Goal: Transaction & Acquisition: Purchase product/service

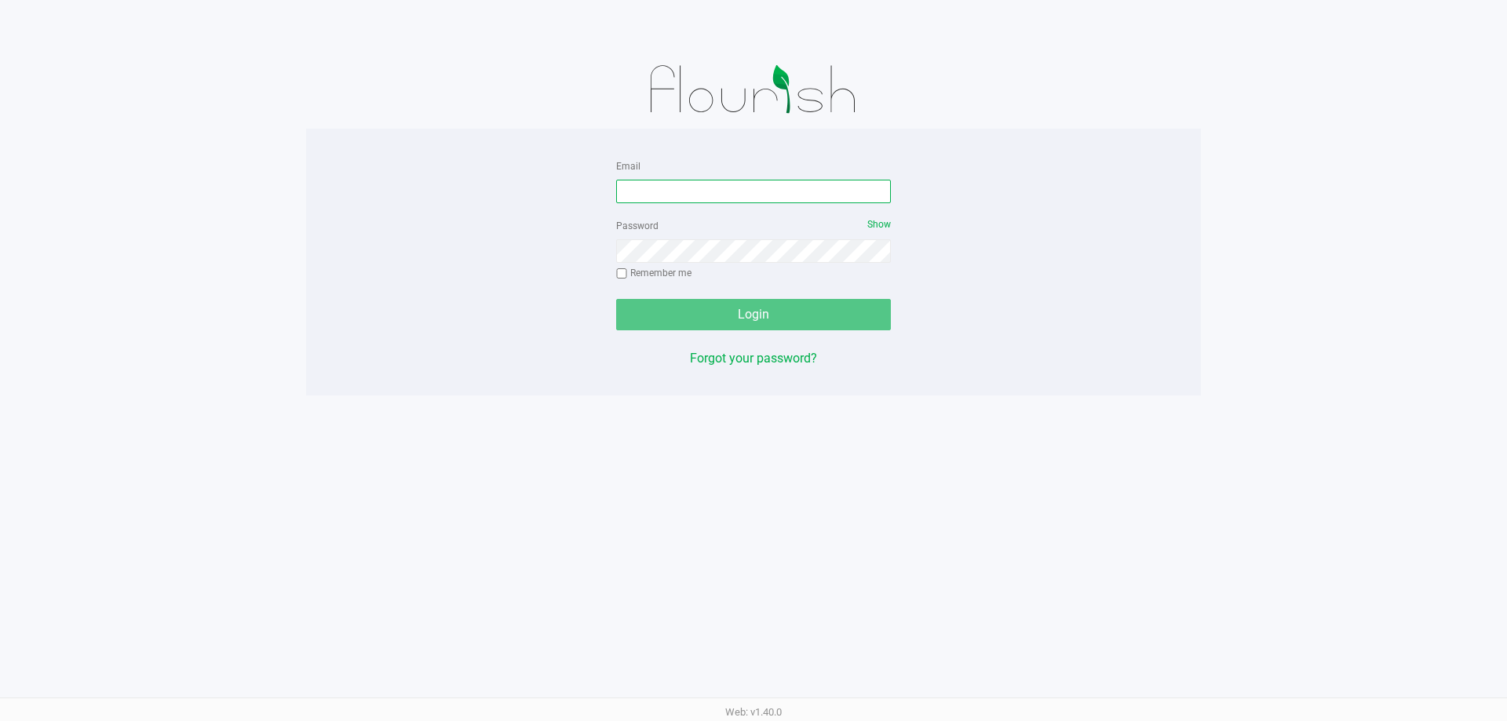
click at [654, 188] on input "Email" at bounding box center [753, 192] width 275 height 24
type input "v"
type input "[EMAIL_ADDRESS][DOMAIN_NAME]"
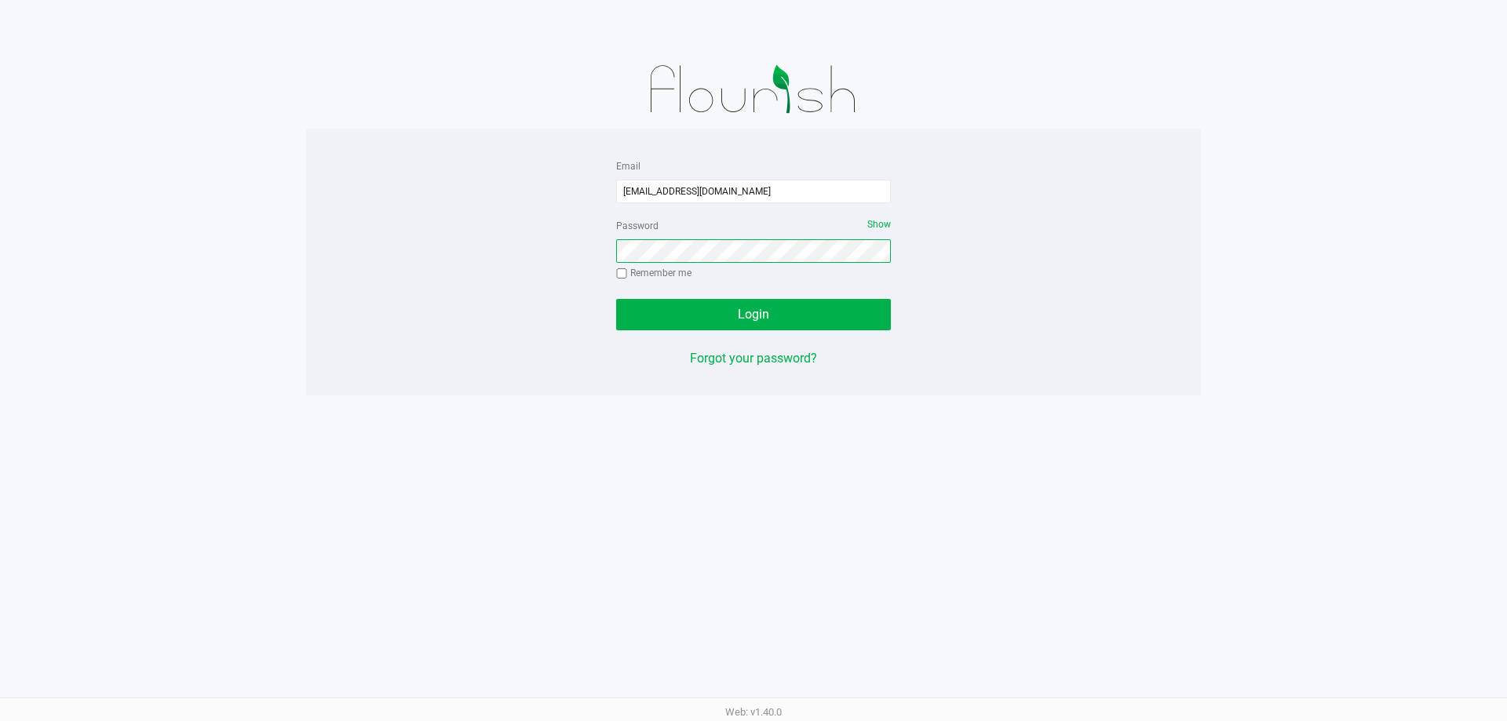
click at [616, 299] on button "Login" at bounding box center [753, 314] width 275 height 31
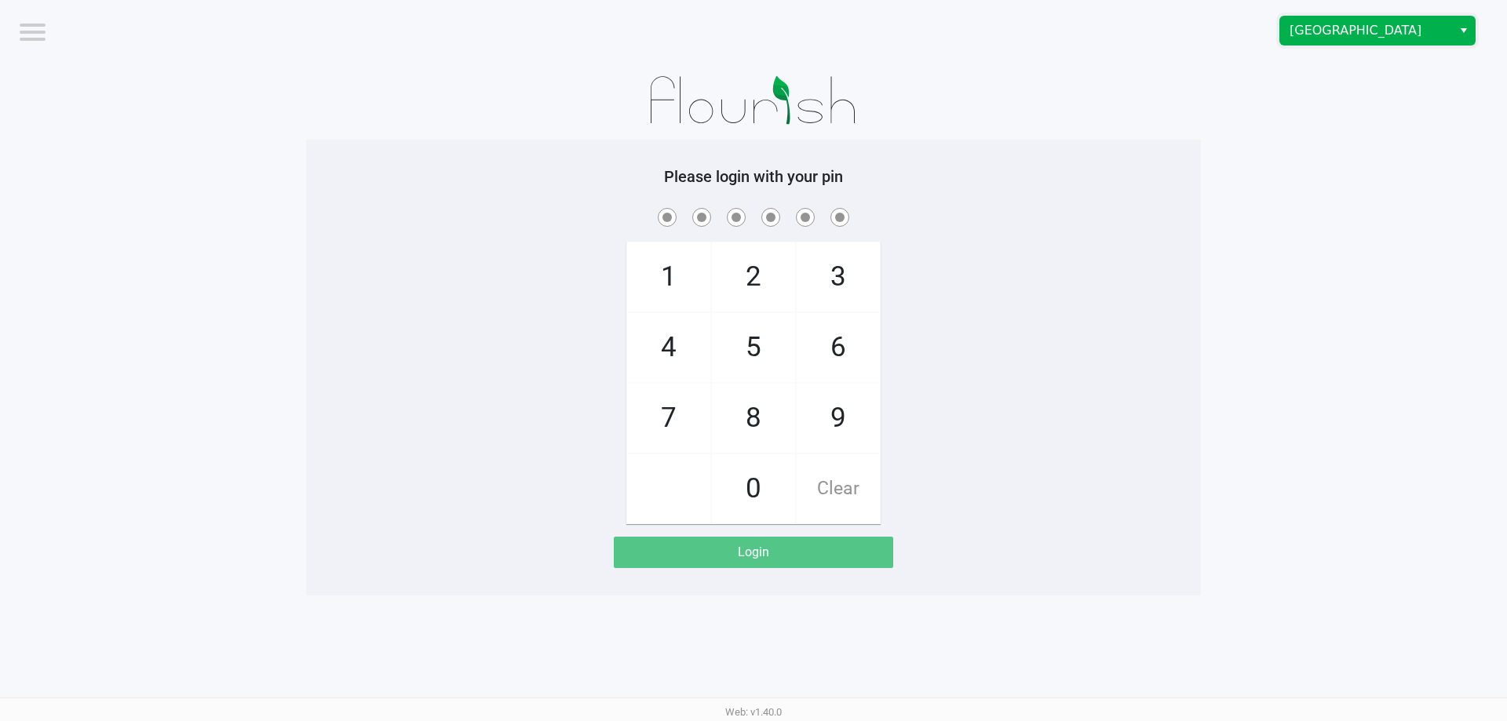
click at [1317, 37] on span "[GEOGRAPHIC_DATA]" at bounding box center [1365, 30] width 153 height 19
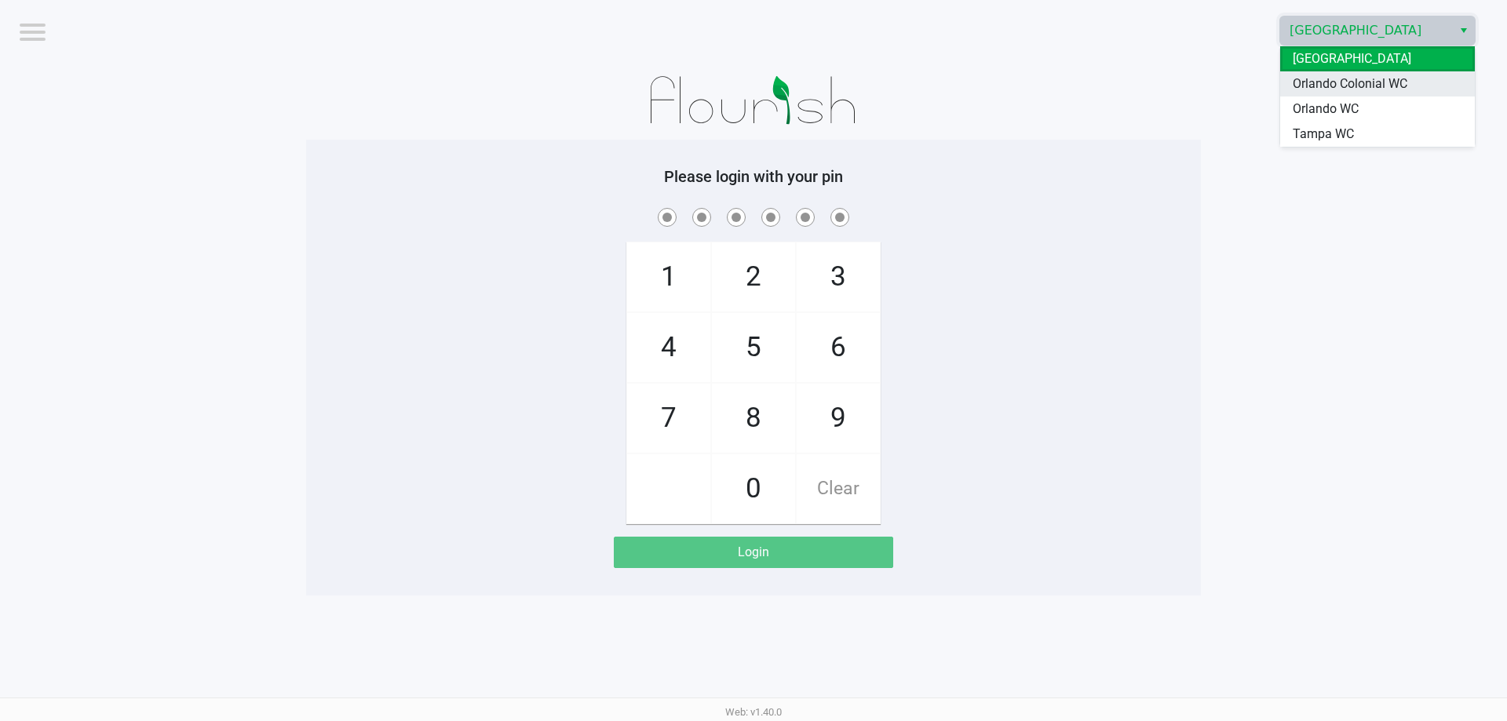
click at [1357, 82] on span "Orlando Colonial WC" at bounding box center [1349, 84] width 115 height 19
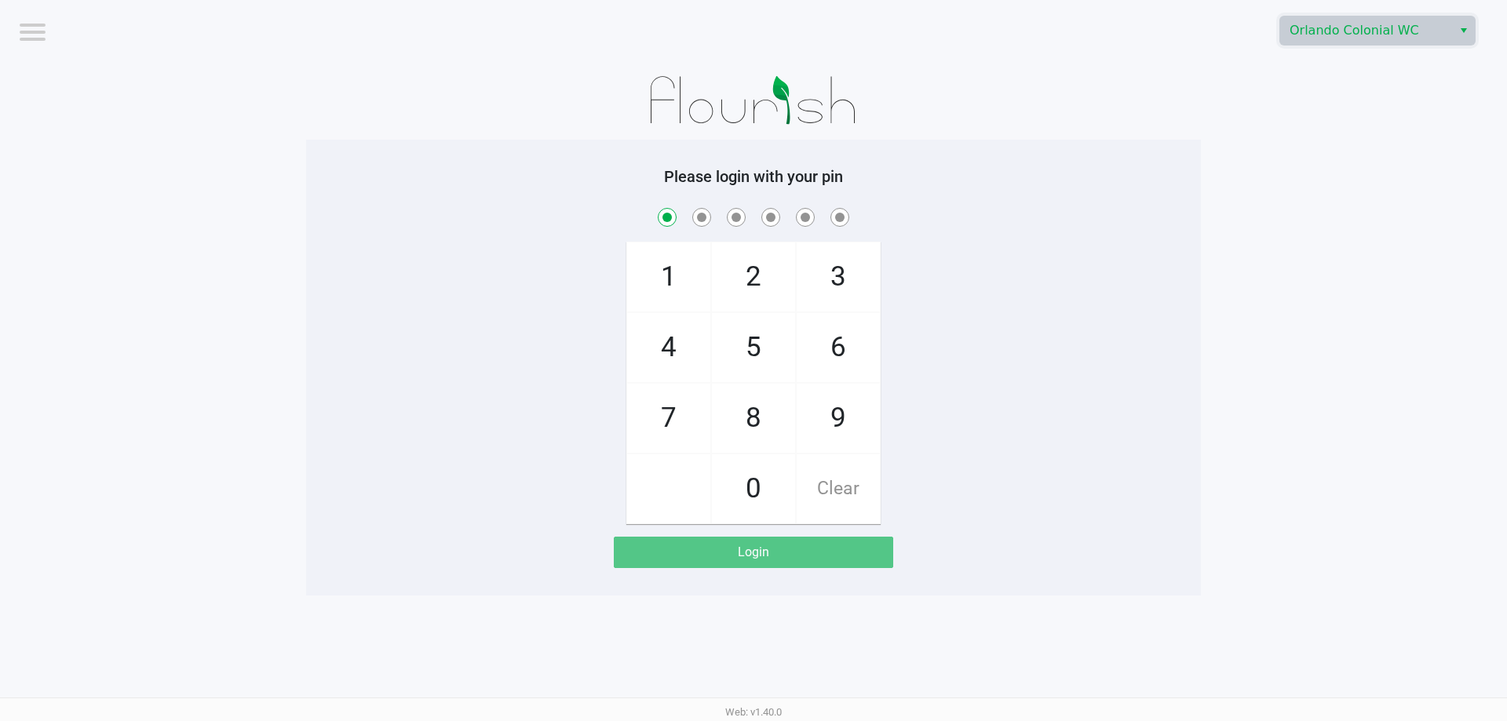
checkbox input "true"
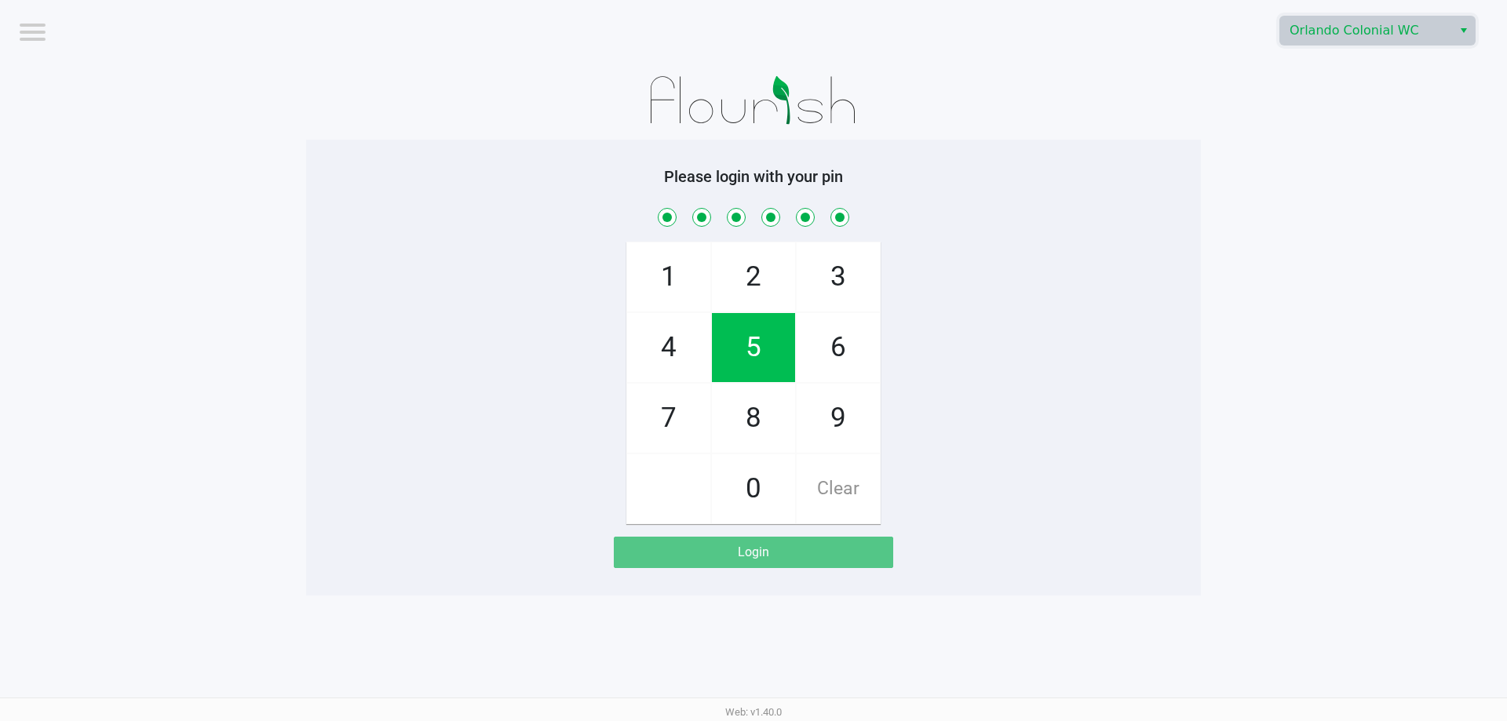
checkbox input "true"
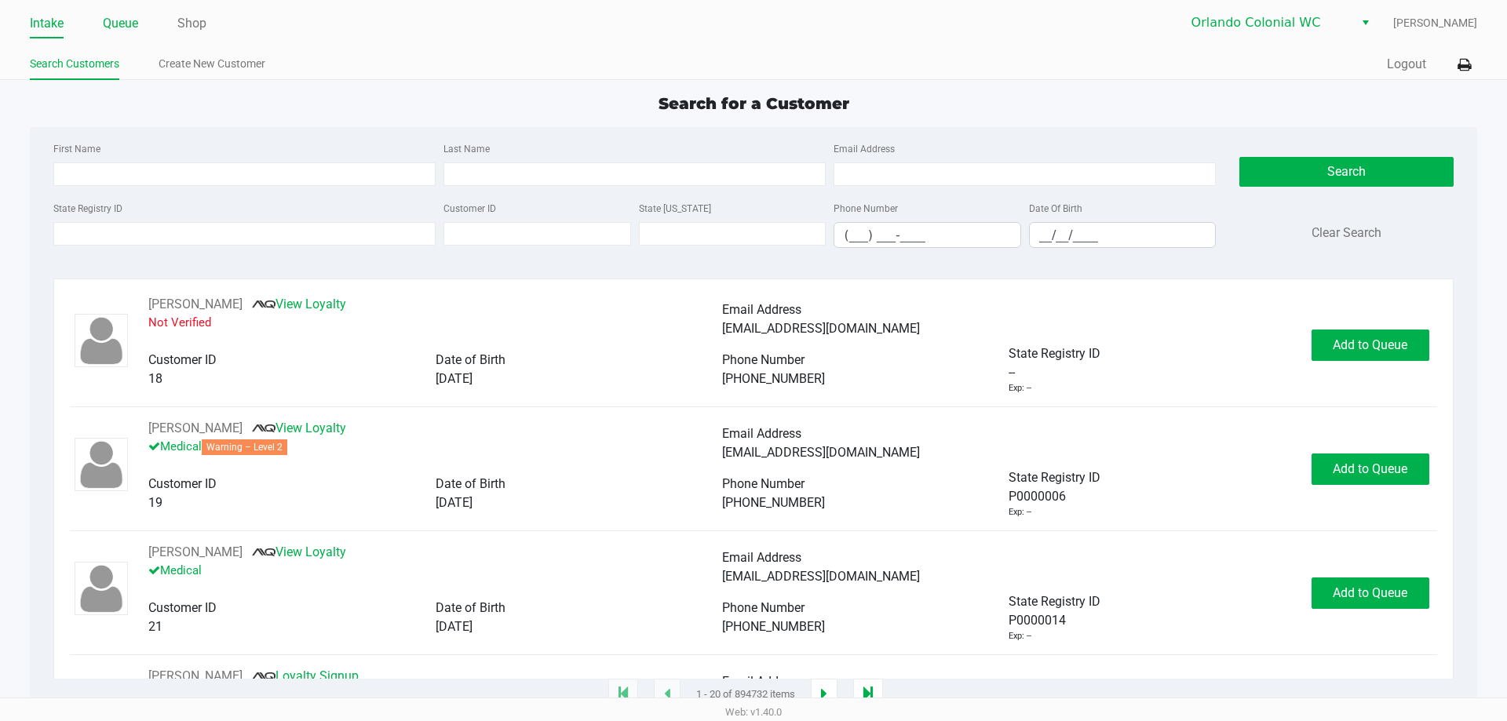
click at [126, 22] on link "Queue" at bounding box center [120, 24] width 35 height 22
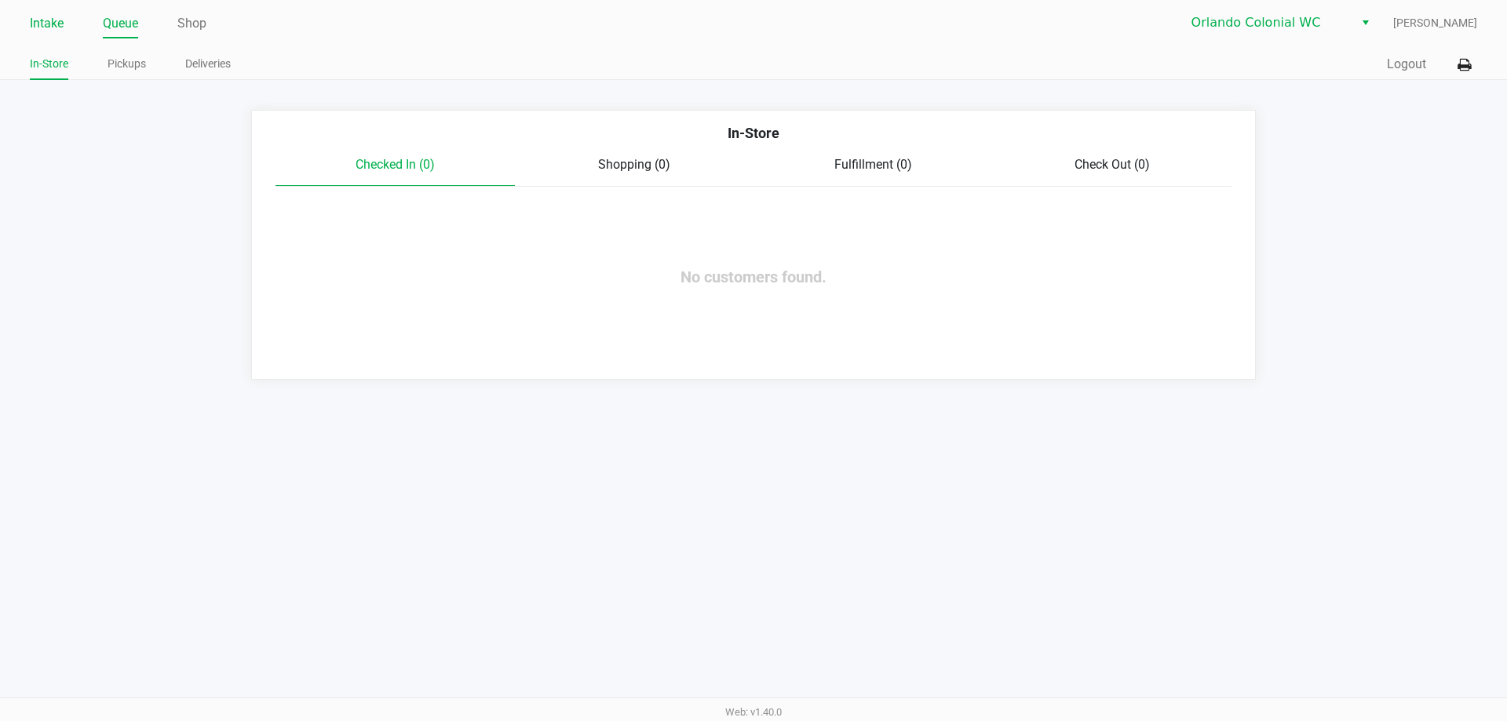
click at [49, 24] on link "Intake" at bounding box center [47, 24] width 34 height 22
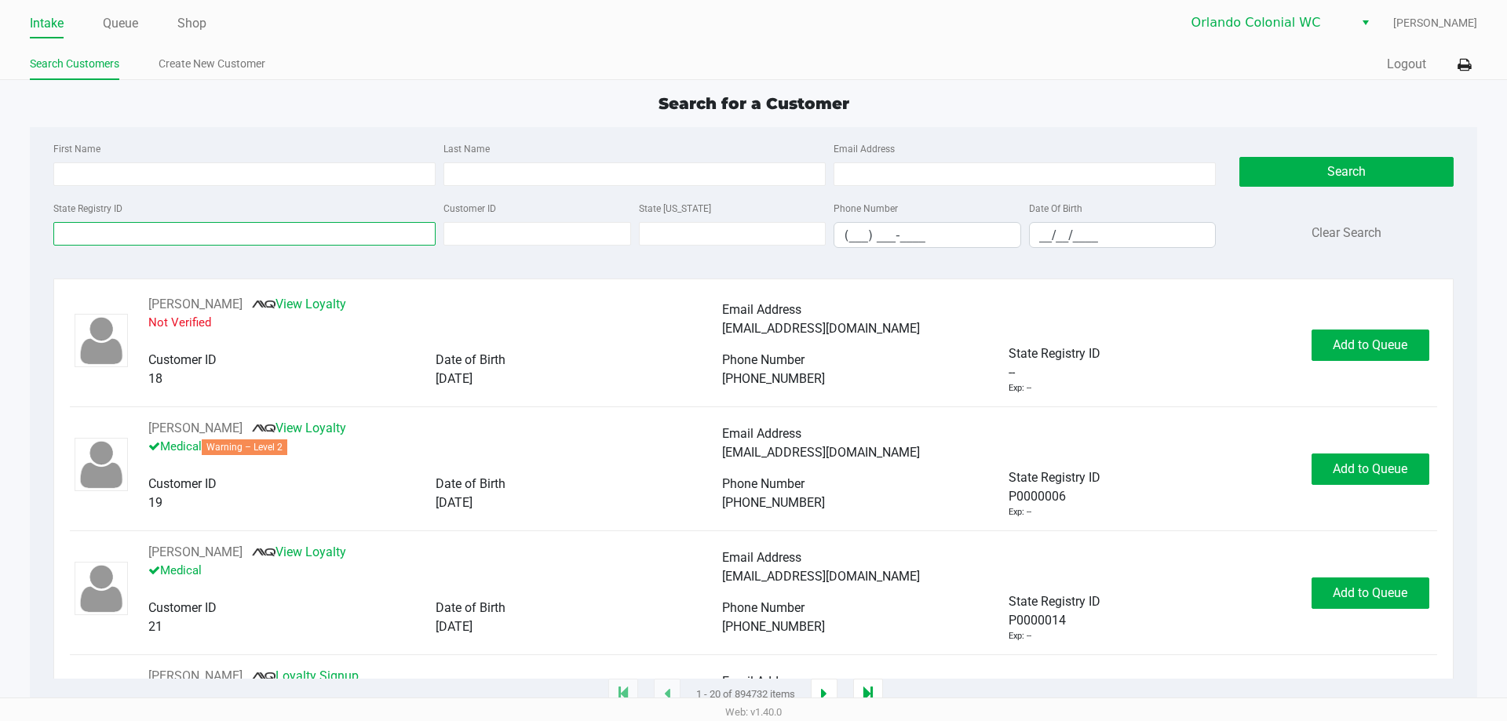
click at [143, 229] on input "State Registry ID" at bounding box center [244, 234] width 382 height 24
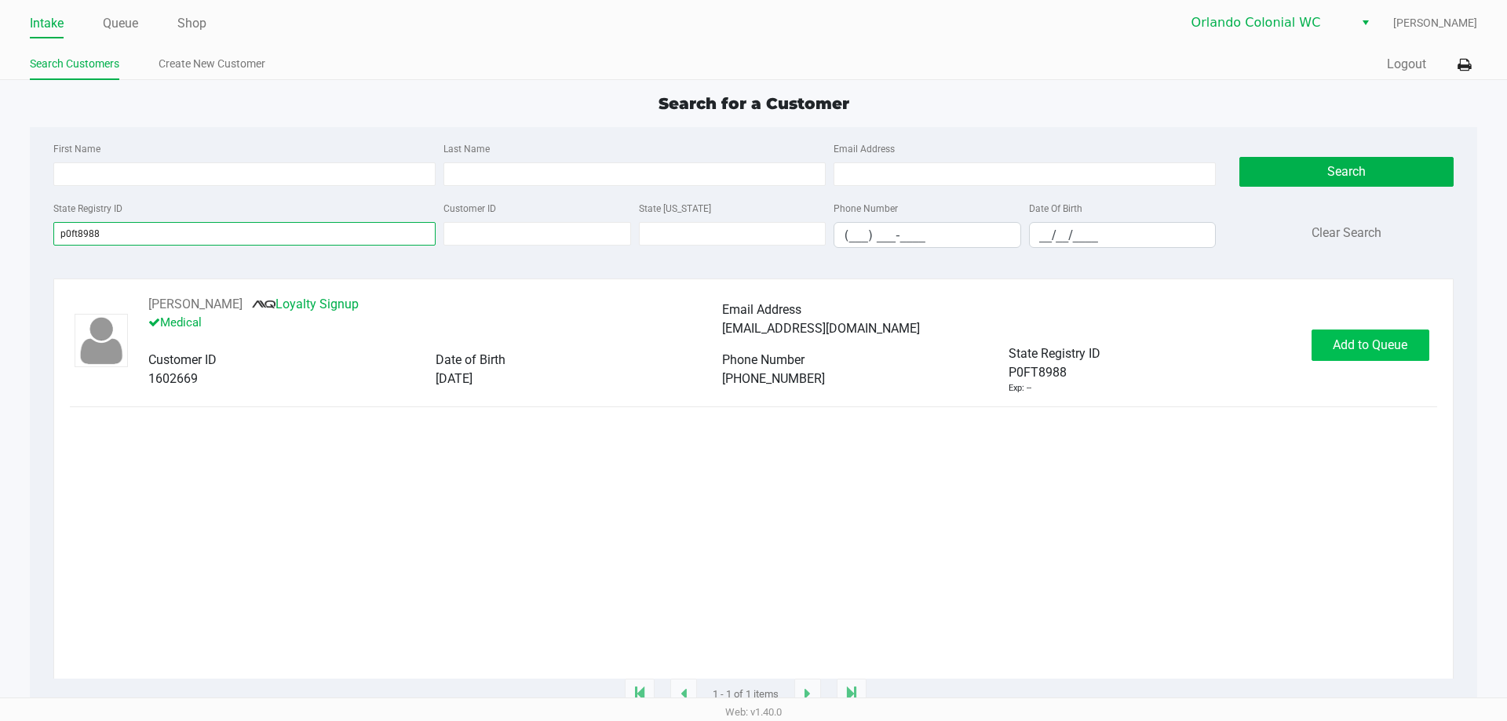
type input "p0ft8988"
click at [1388, 335] on button "Add to Queue" at bounding box center [1370, 345] width 118 height 31
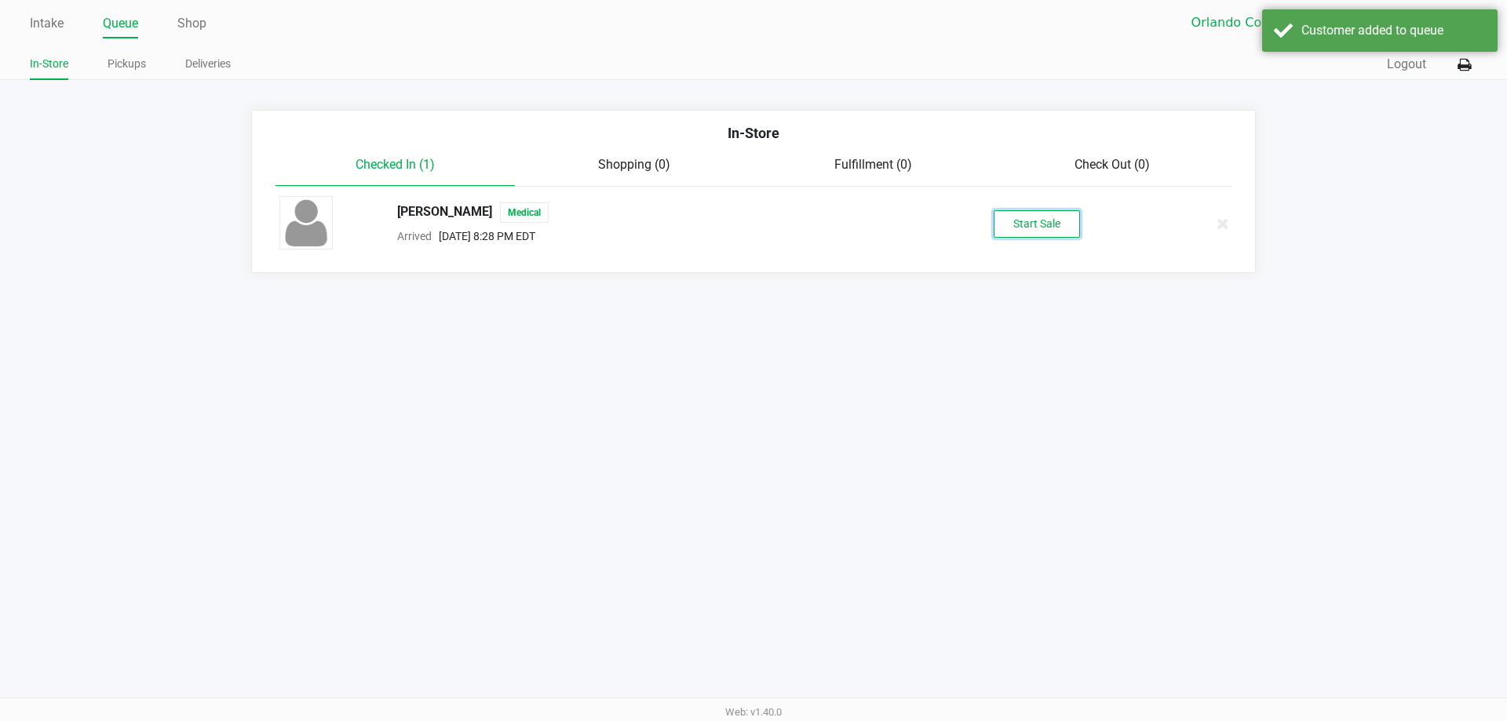
click at [1047, 225] on button "Start Sale" at bounding box center [1036, 223] width 86 height 27
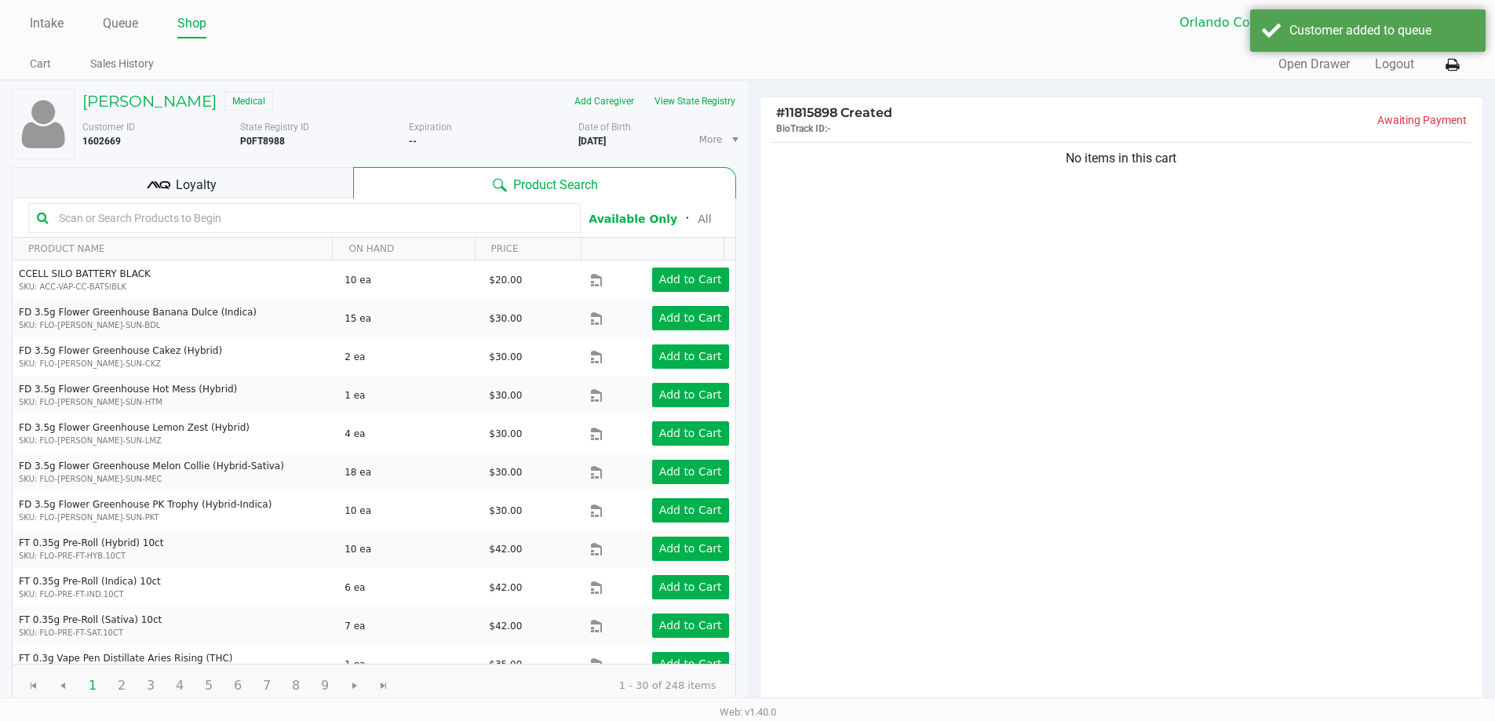
click at [255, 188] on div "Loyalty" at bounding box center [182, 182] width 341 height 31
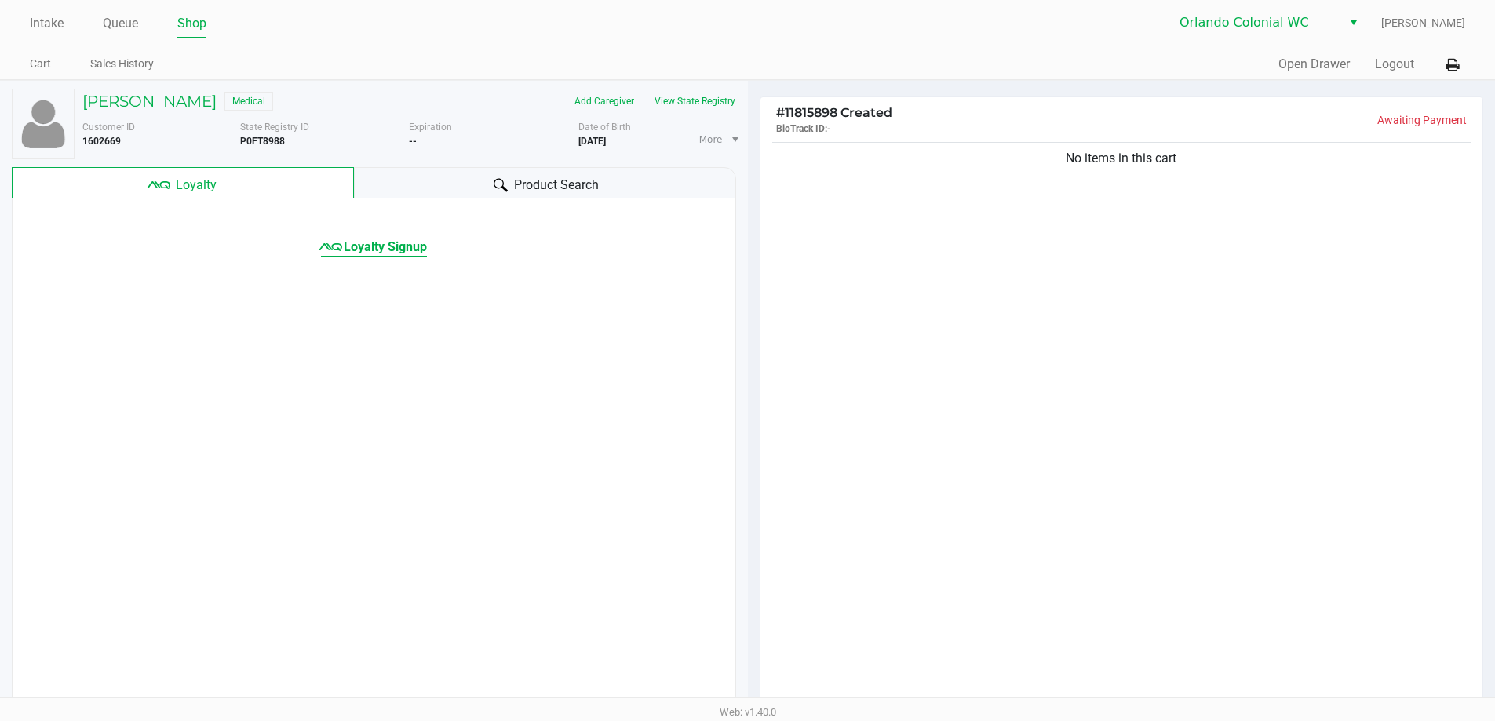
click at [388, 246] on span "Loyalty Signup" at bounding box center [385, 247] width 83 height 19
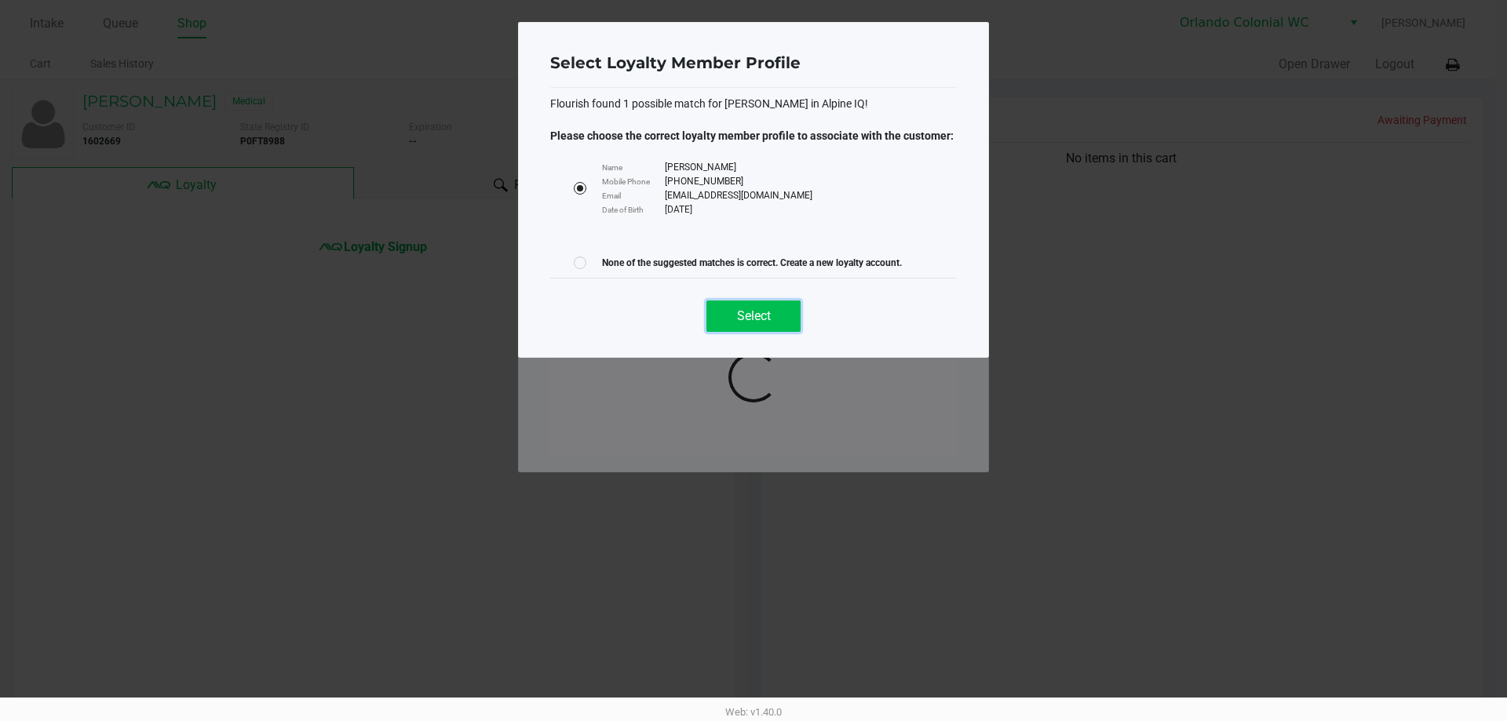
click at [756, 312] on span "Select" at bounding box center [754, 315] width 34 height 15
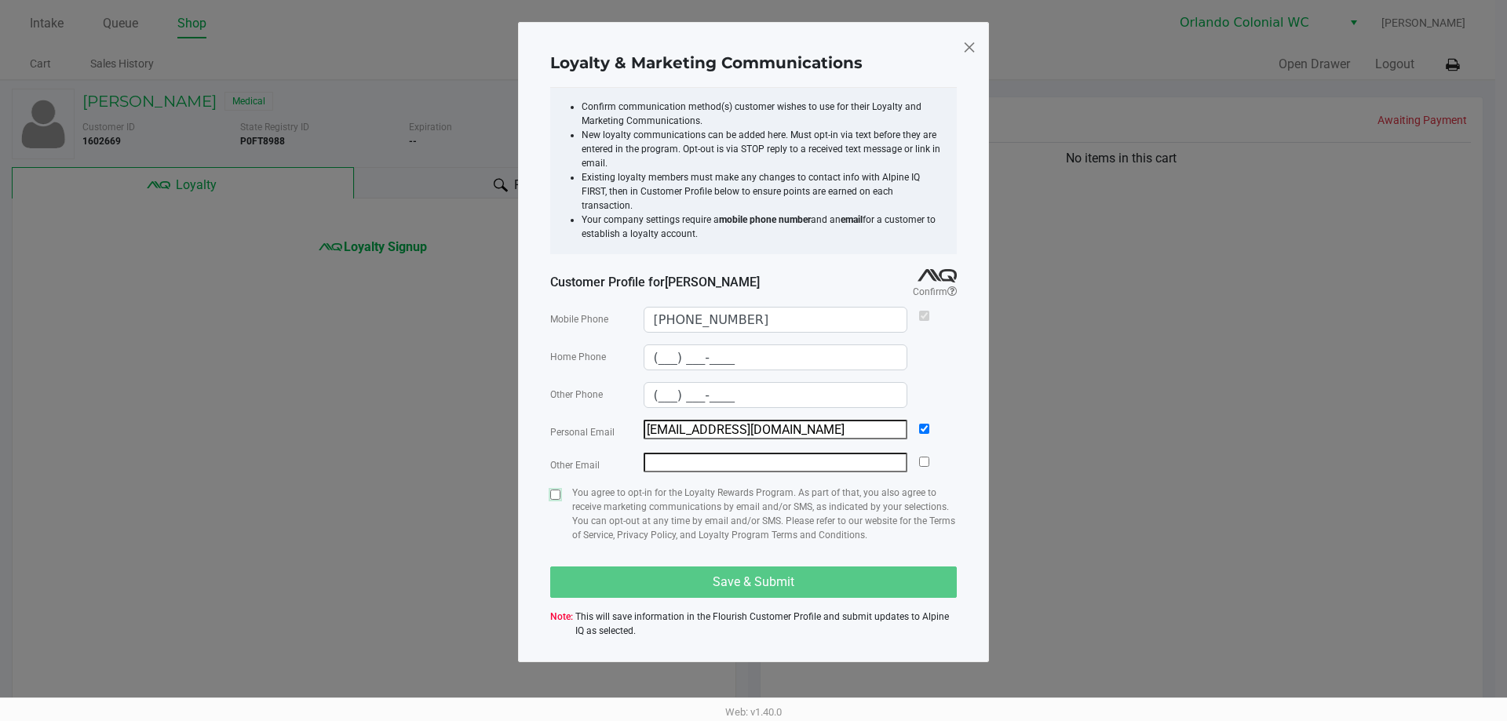
click at [556, 490] on input "checkbox" at bounding box center [555, 495] width 10 height 10
checkbox input "true"
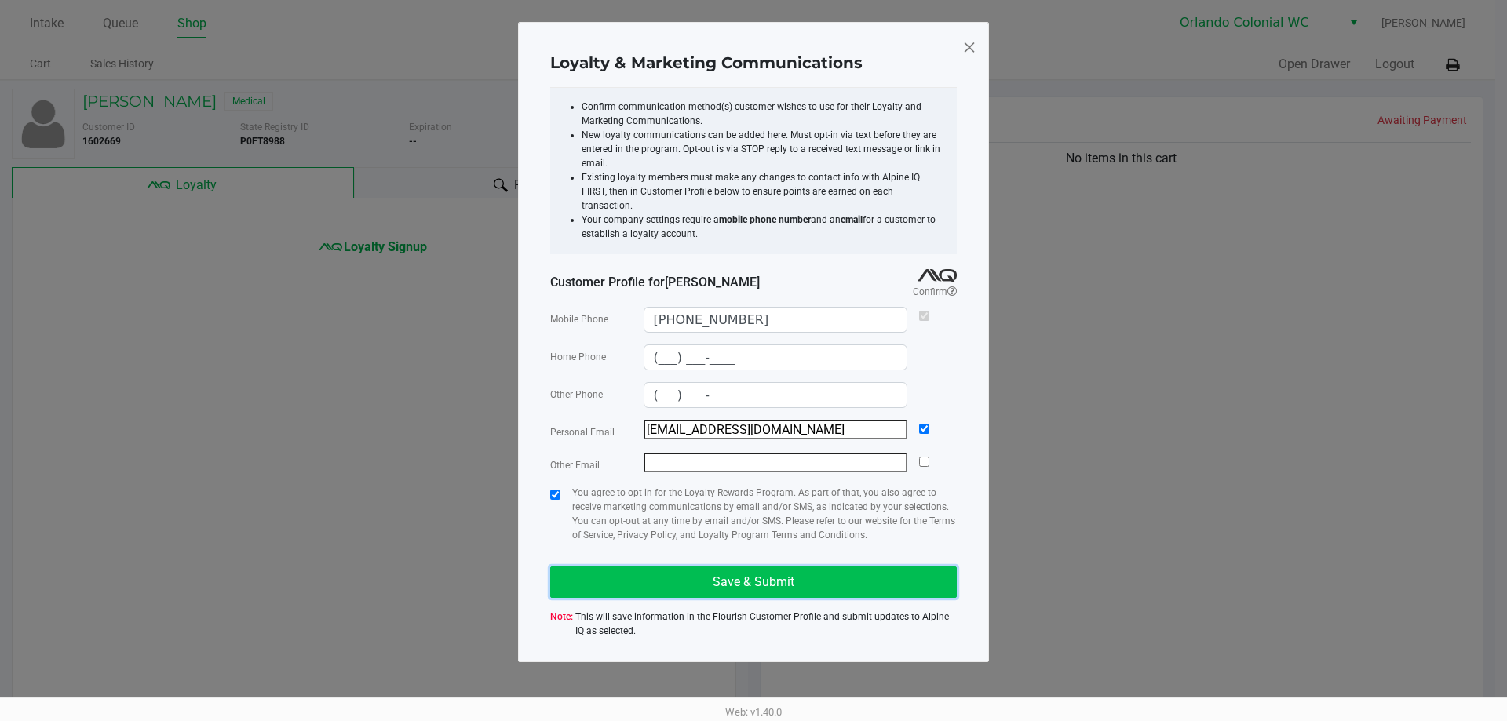
click at [681, 577] on button "Save & Submit" at bounding box center [753, 582] width 406 height 31
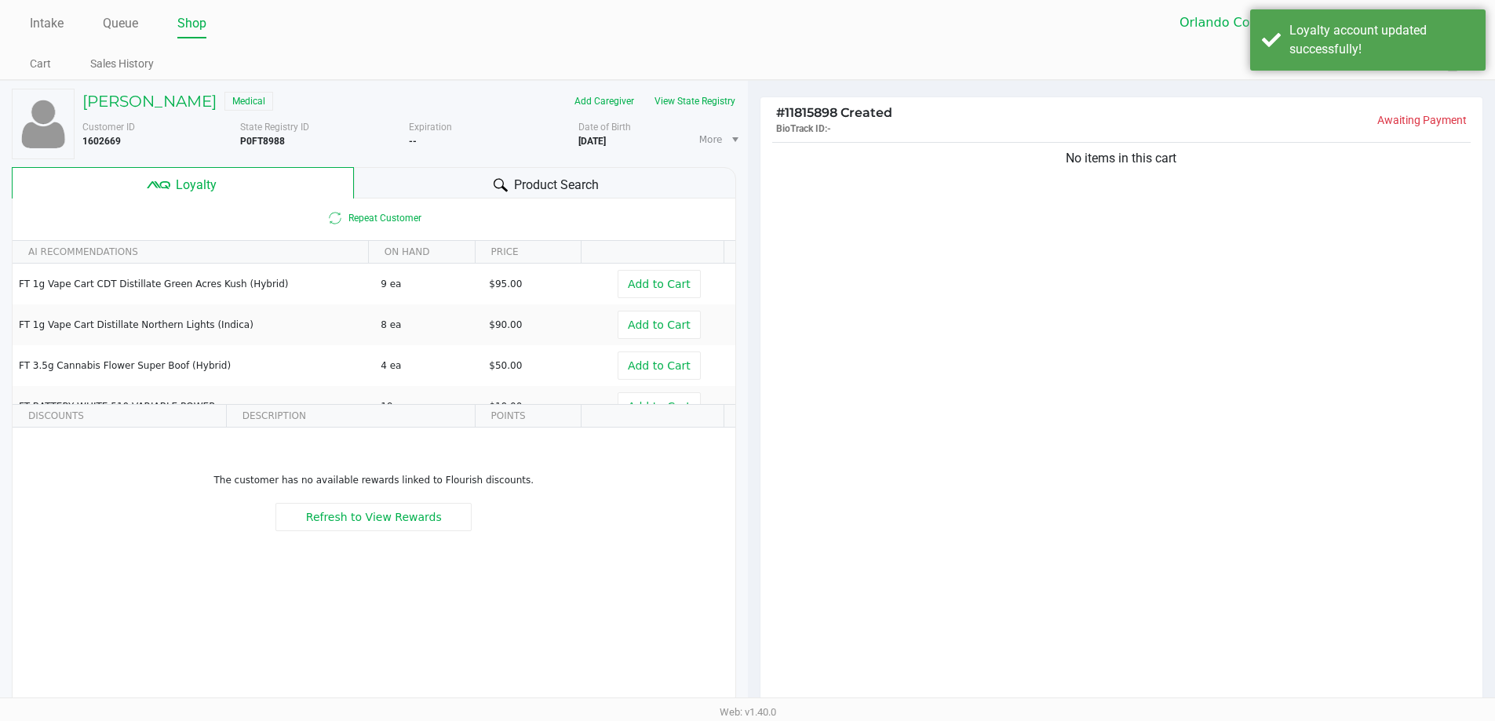
click at [407, 180] on div "Product Search" at bounding box center [545, 182] width 382 height 31
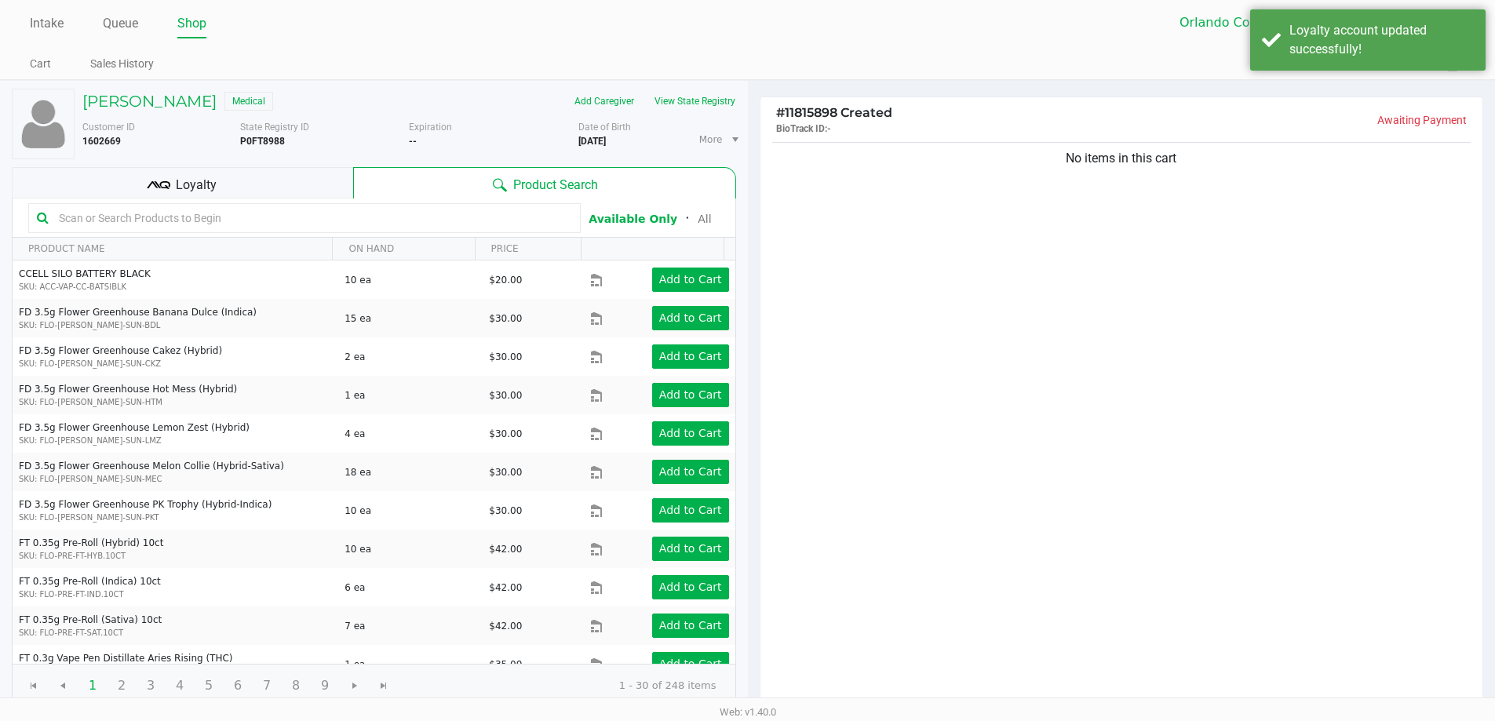
click at [242, 180] on div "Loyalty" at bounding box center [182, 182] width 341 height 31
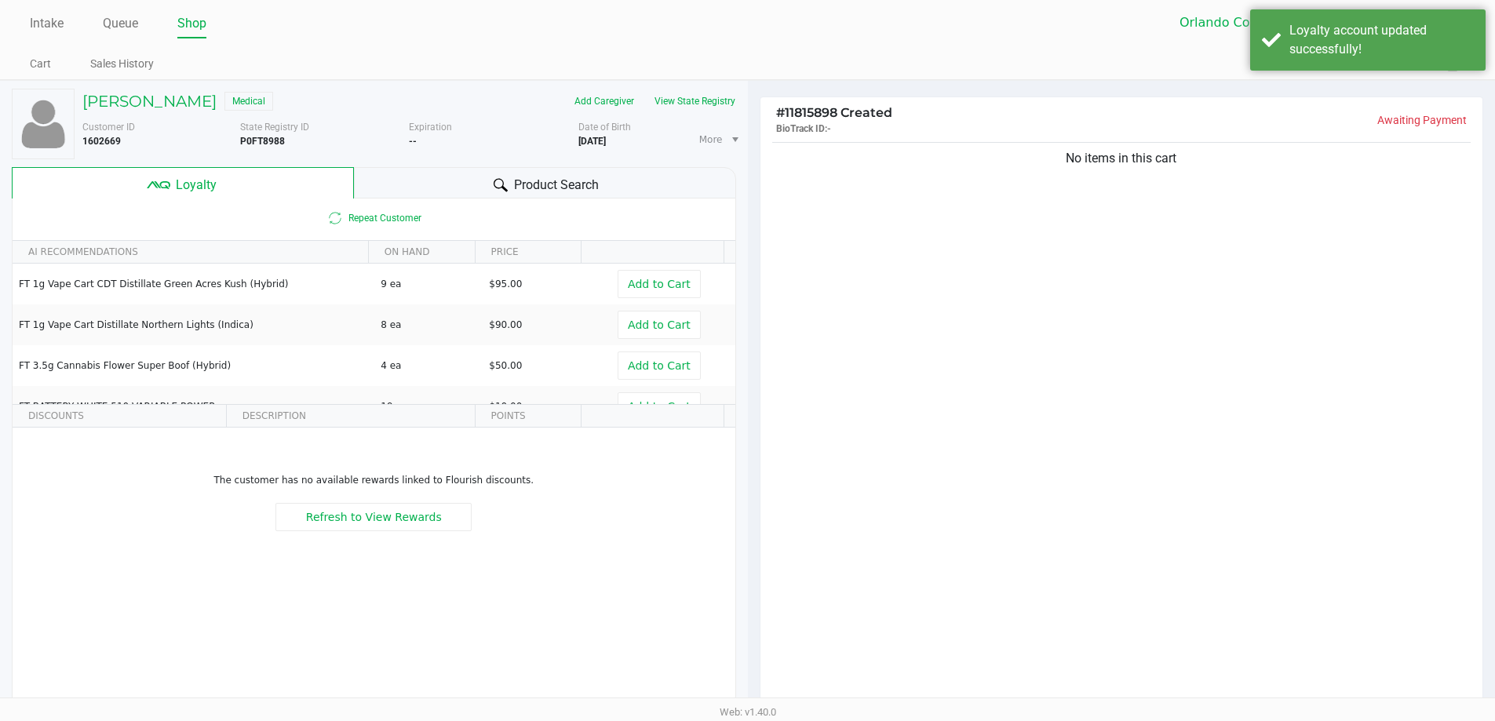
click at [1011, 341] on div "No items in this cart" at bounding box center [1121, 424] width 723 height 570
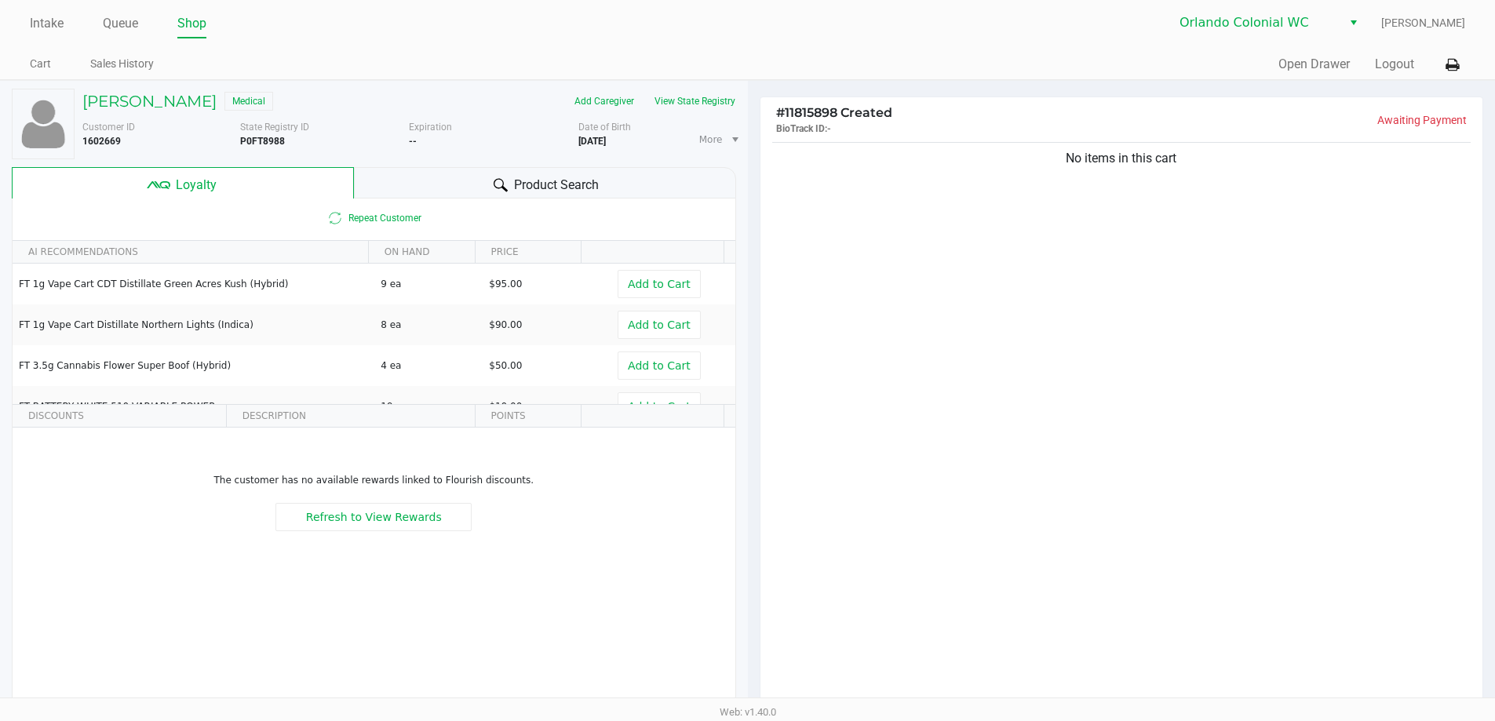
click at [965, 274] on div "No items in this cart" at bounding box center [1121, 424] width 723 height 570
click at [1053, 301] on div "No items in this cart" at bounding box center [1121, 424] width 723 height 570
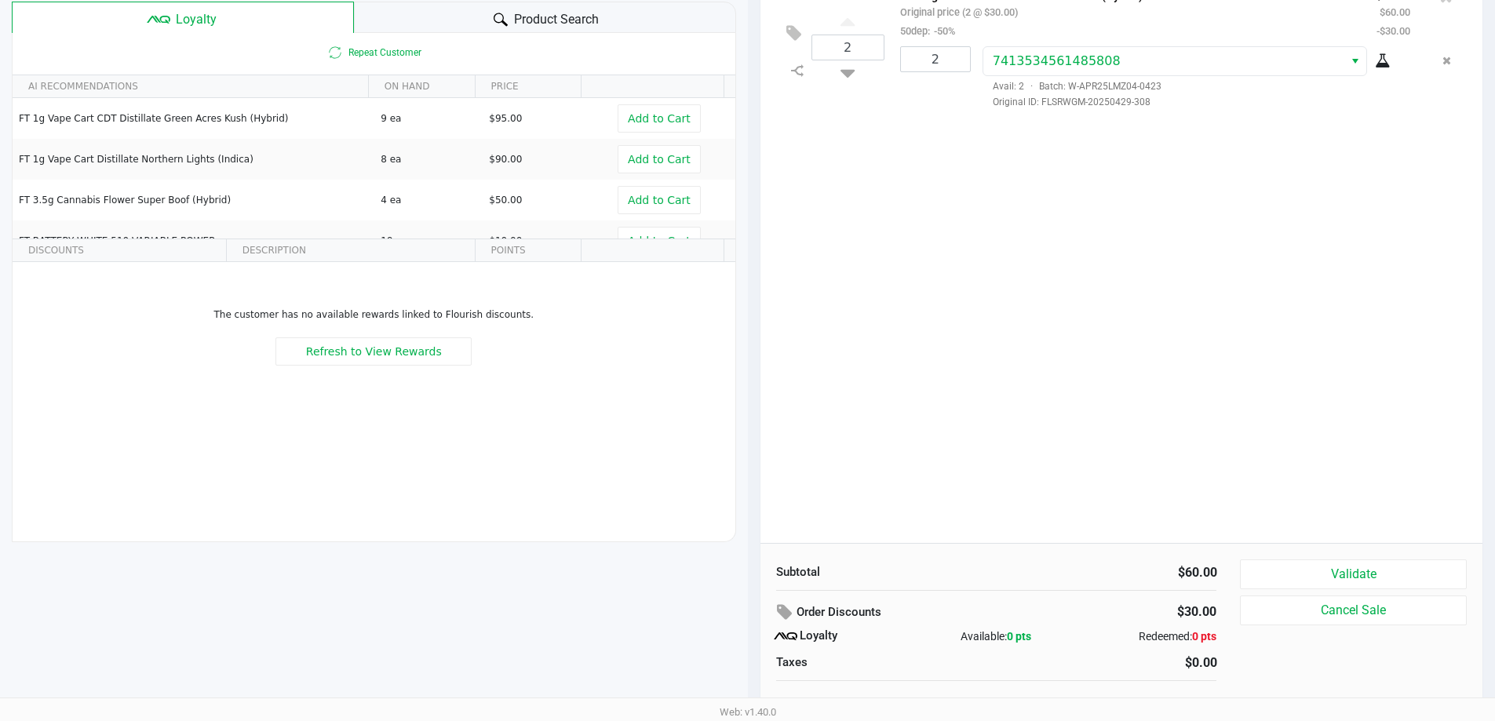
scroll to position [180, 0]
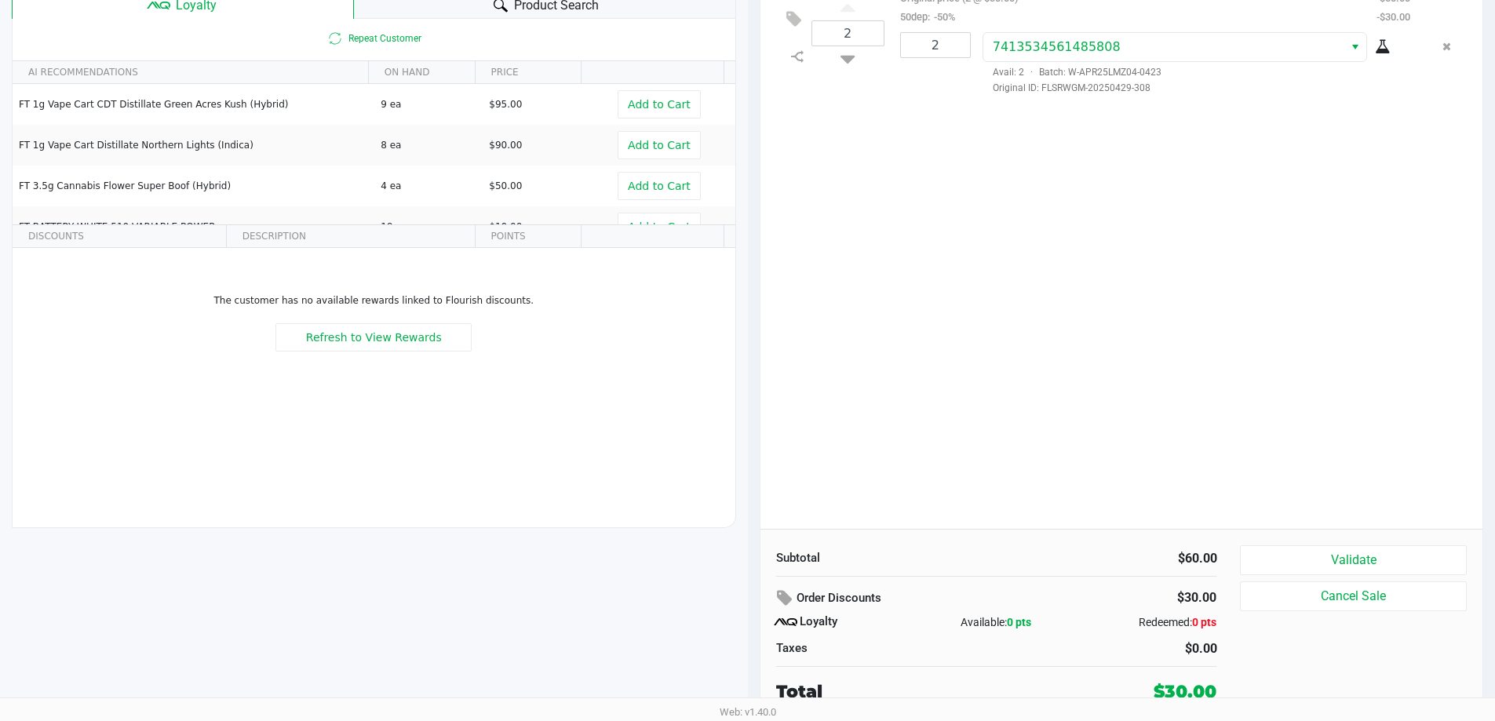
click at [1356, 556] on button "Validate" at bounding box center [1353, 560] width 226 height 30
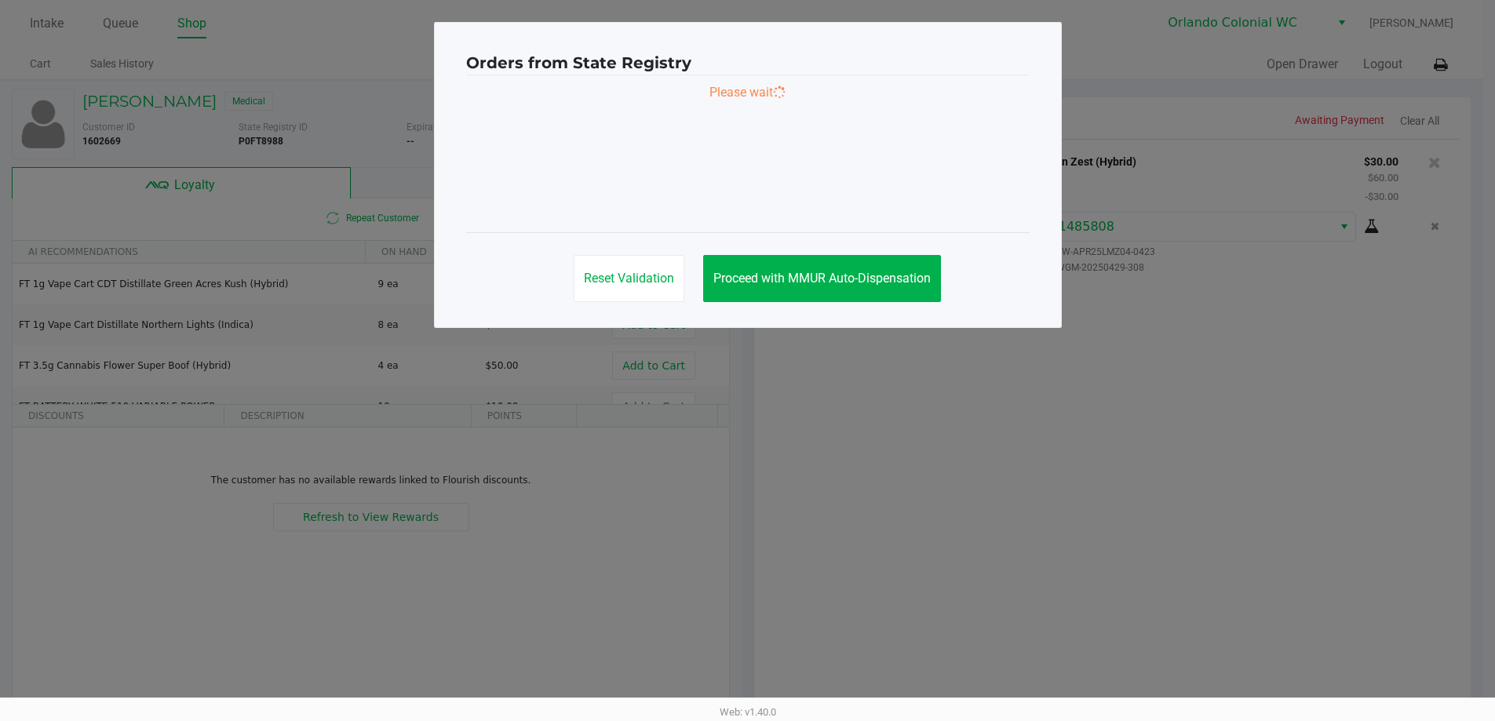
scroll to position [0, 0]
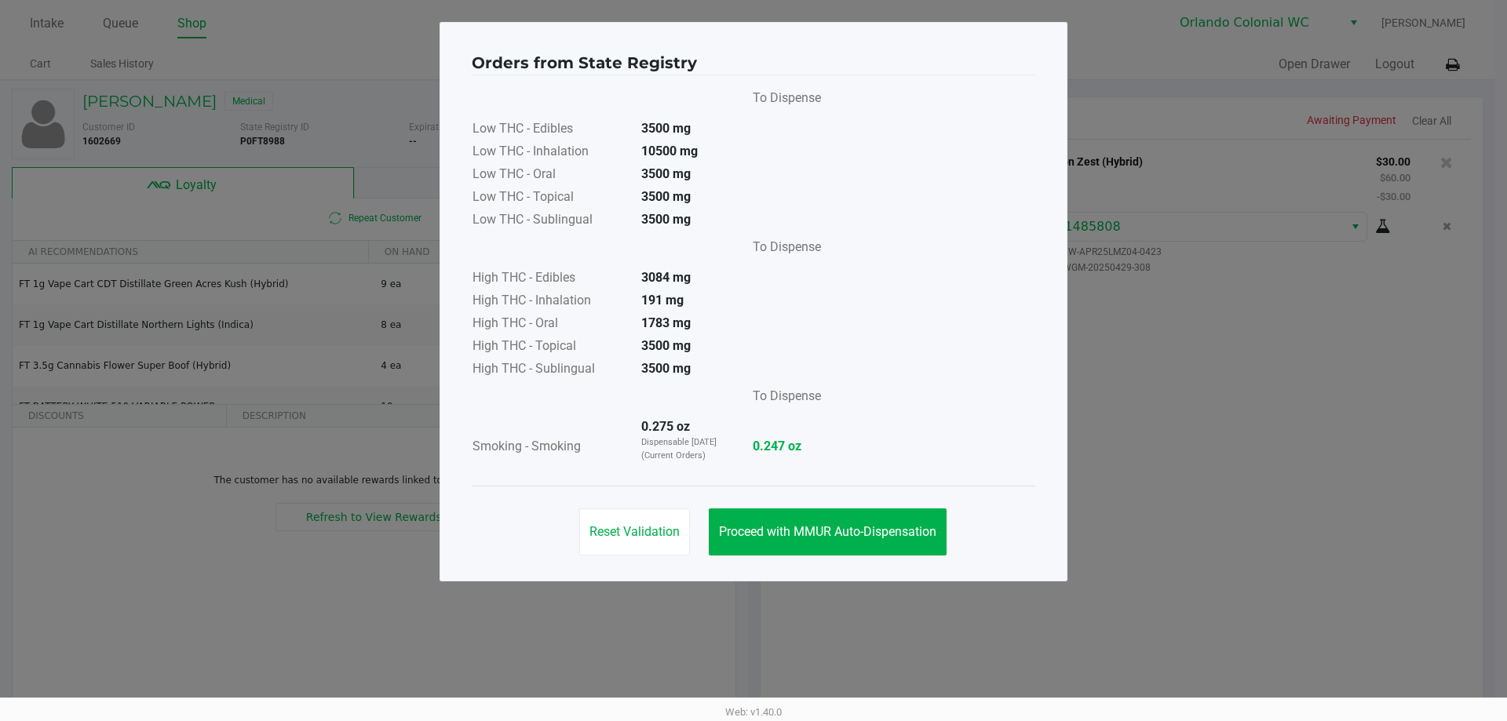
click at [838, 516] on button "Proceed with MMUR Auto-Dispensation" at bounding box center [828, 531] width 238 height 47
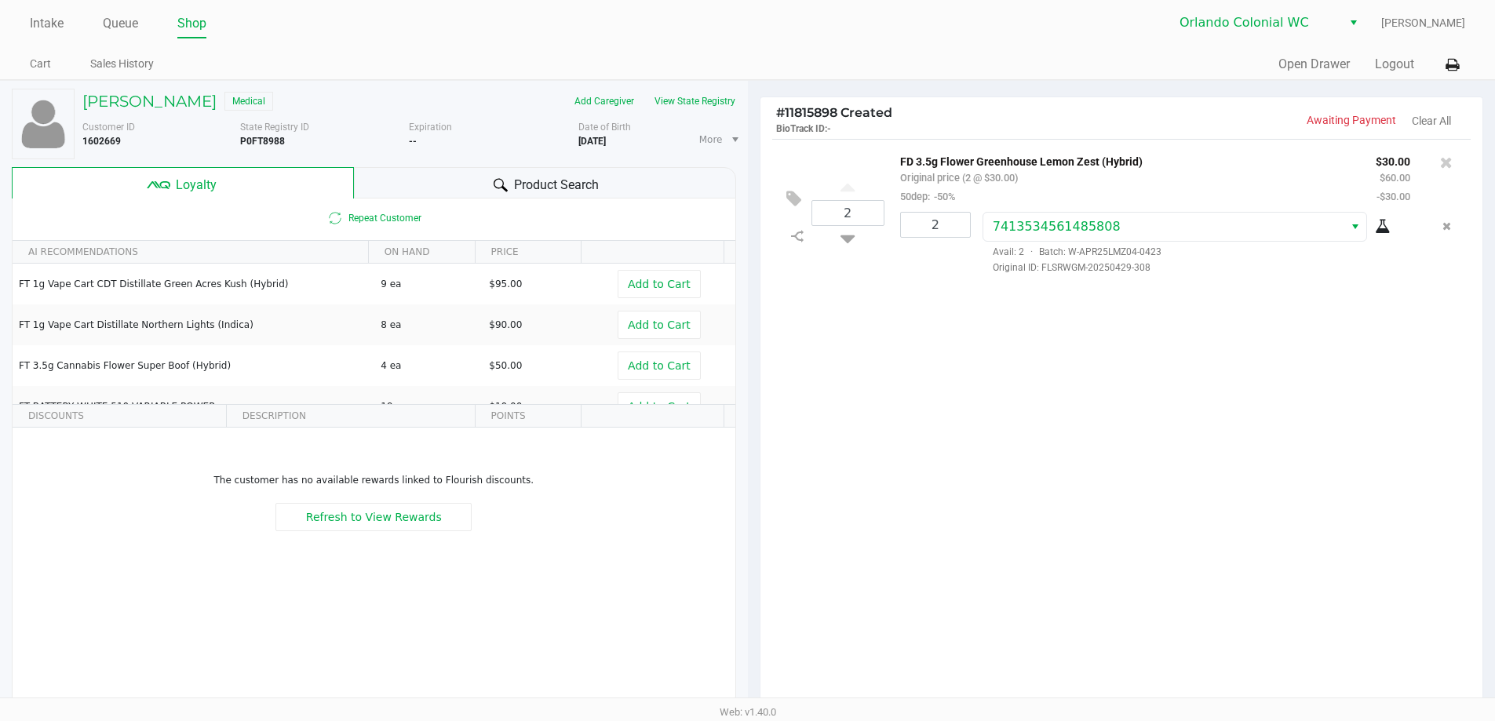
scroll to position [180, 0]
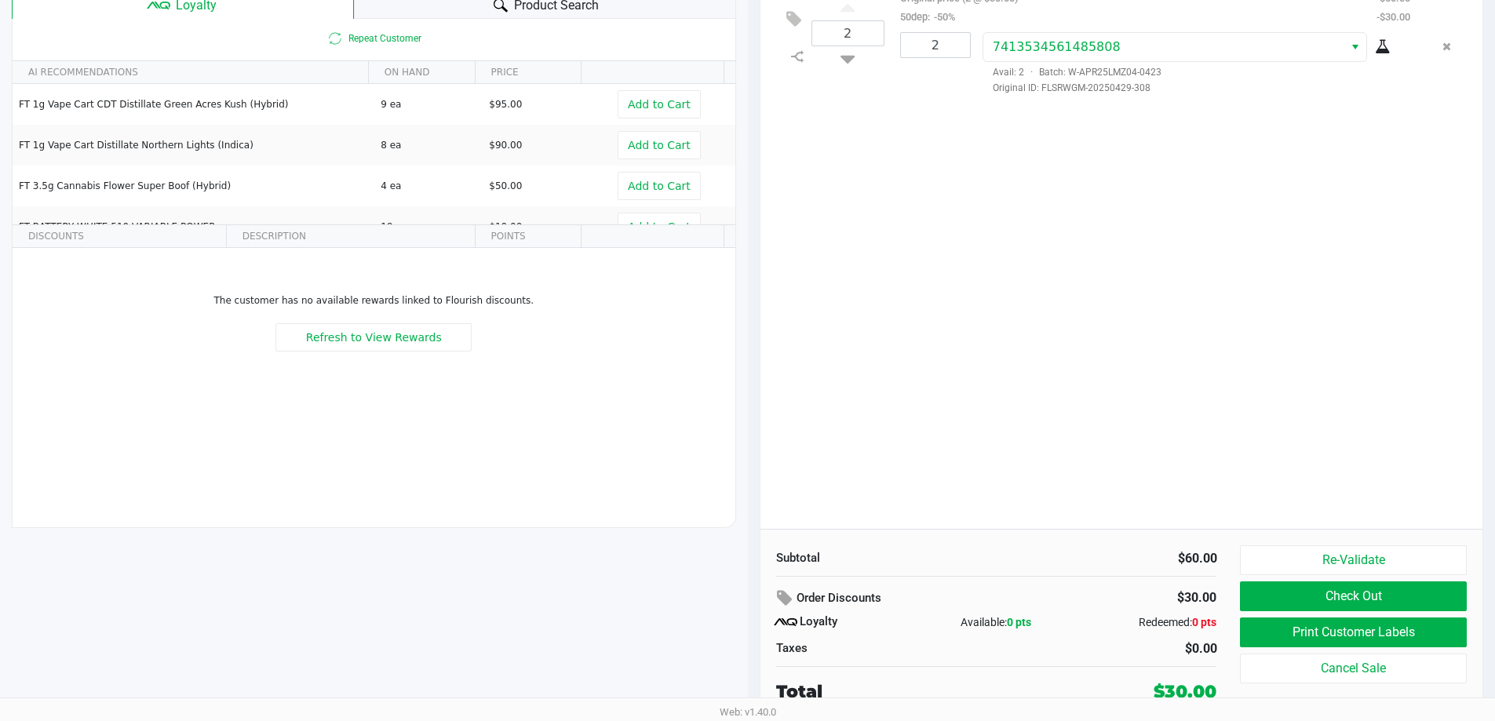
click at [1345, 646] on button "Print Customer Labels" at bounding box center [1353, 633] width 226 height 30
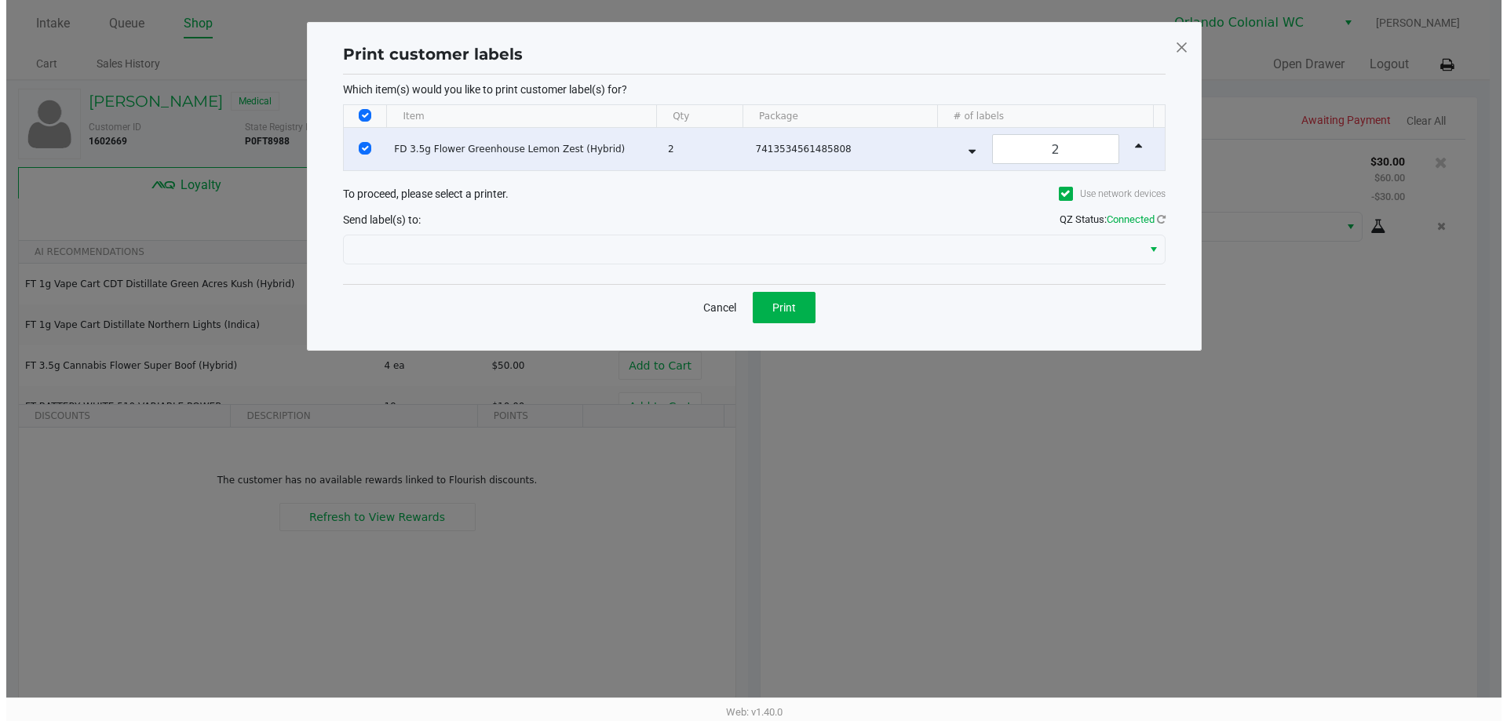
scroll to position [0, 0]
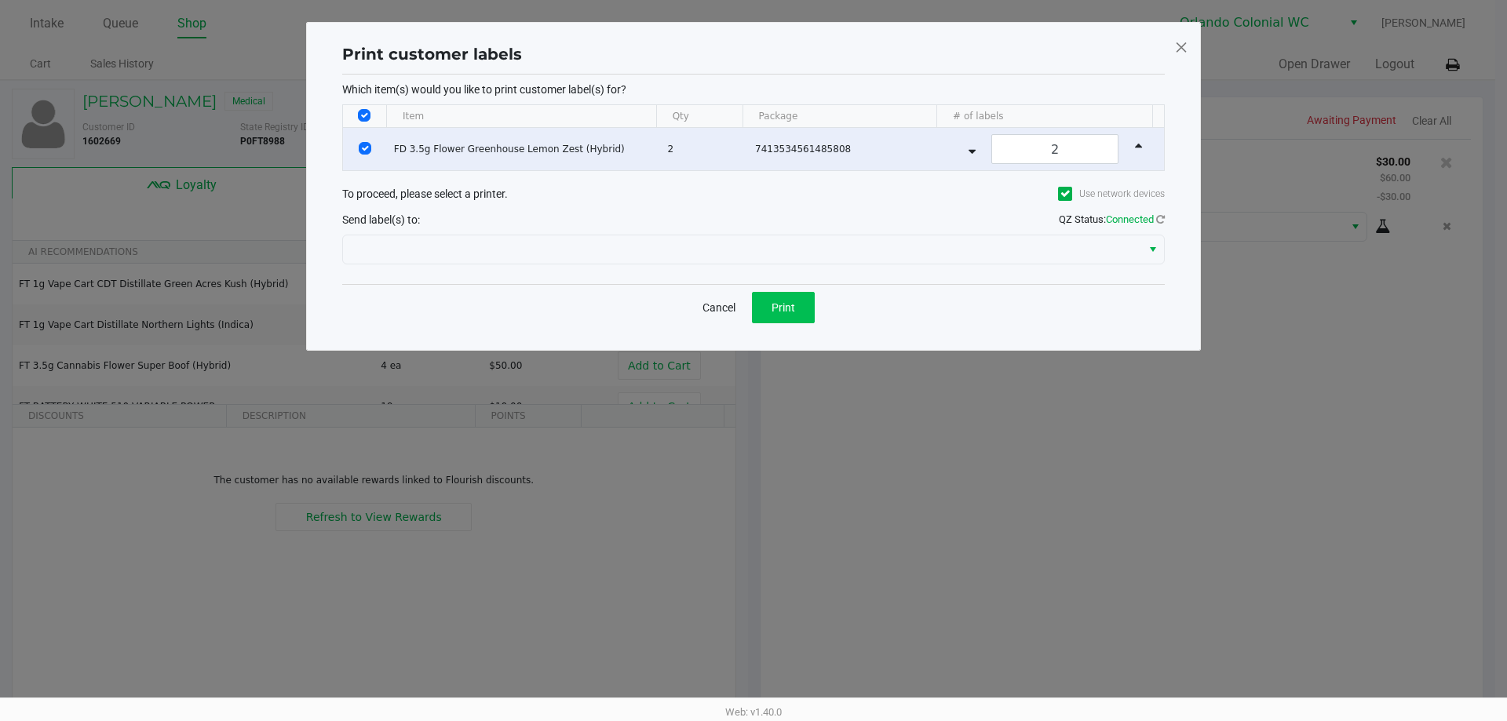
click at [800, 314] on button "Print" at bounding box center [783, 307] width 63 height 31
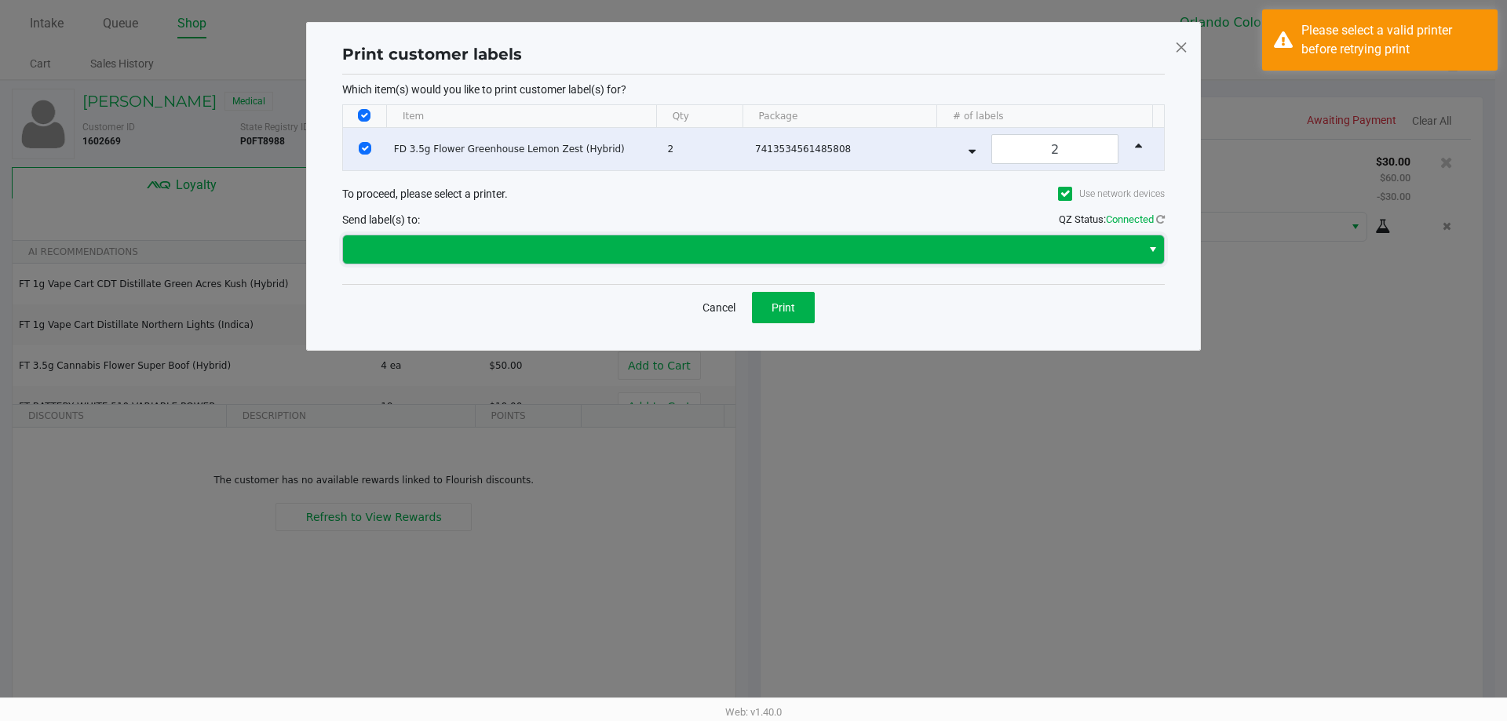
click at [744, 239] on span at bounding box center [742, 249] width 798 height 28
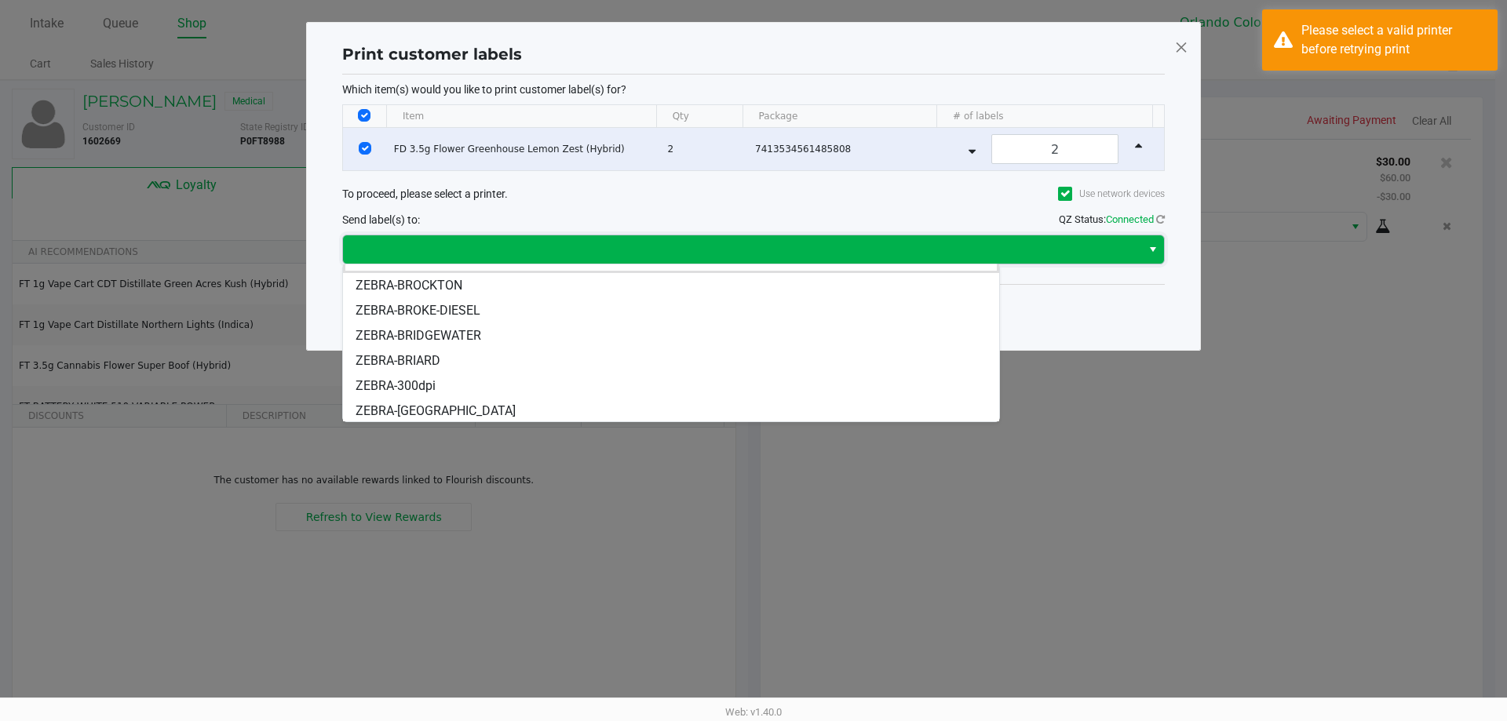
scroll to position [12, 0]
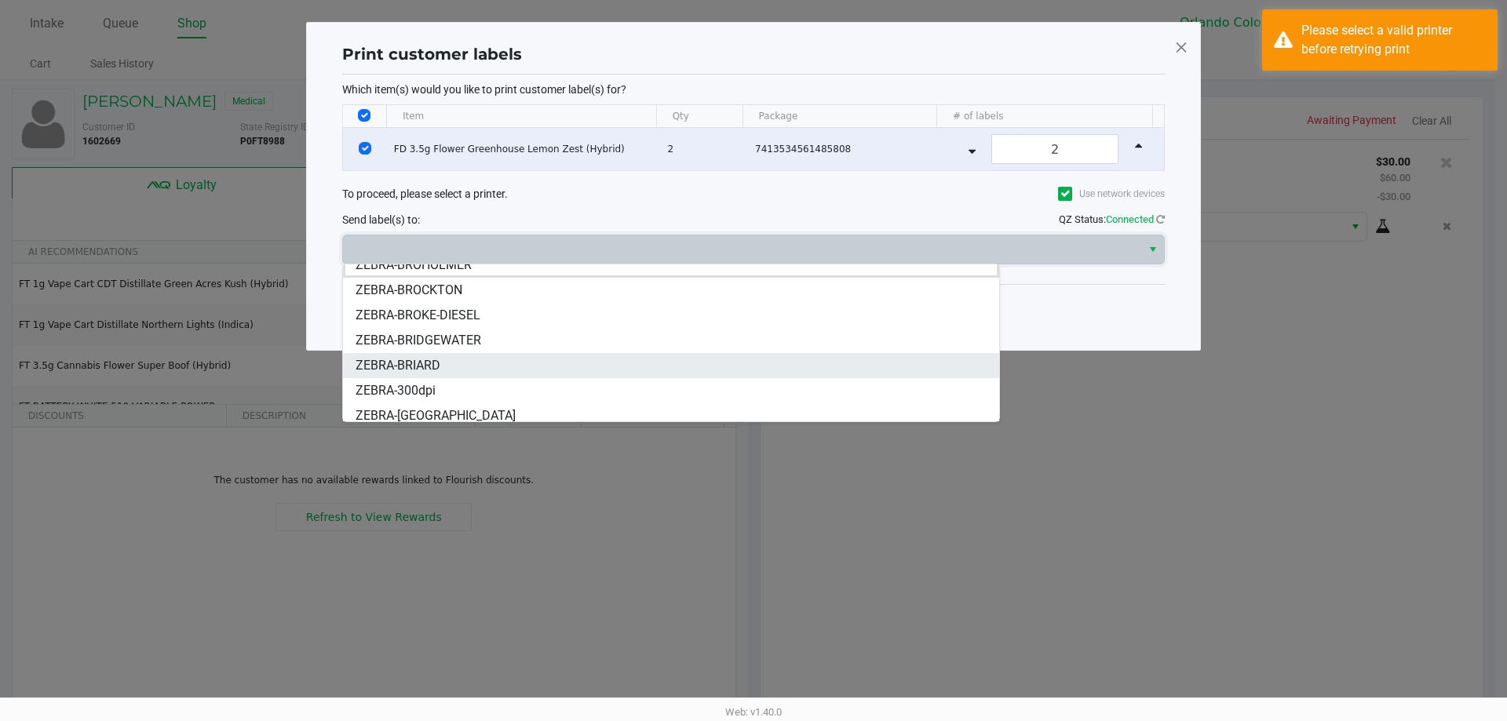
click at [453, 363] on li "ZEBRA-BRIARD" at bounding box center [671, 365] width 656 height 25
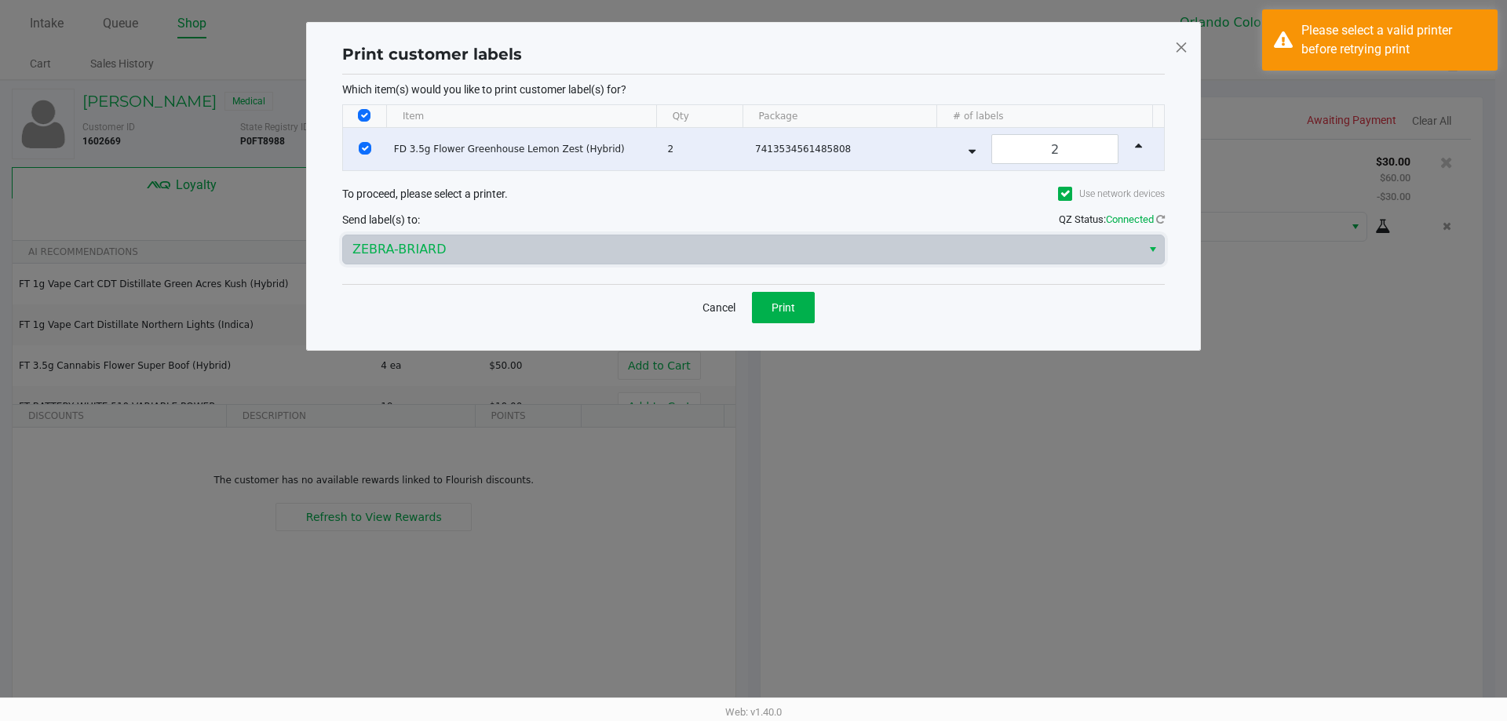
click at [457, 315] on div "Cancel Print" at bounding box center [753, 307] width 822 height 46
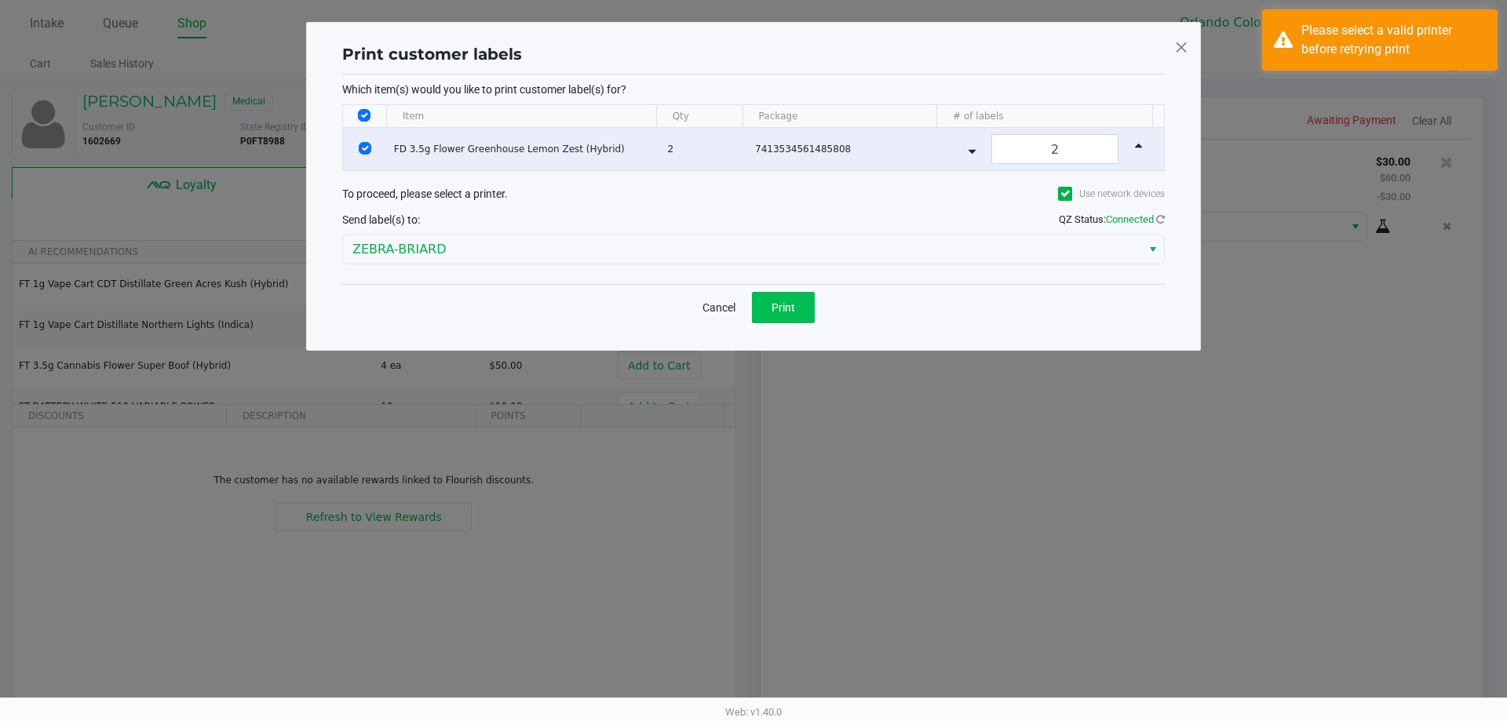
click at [798, 319] on button "Print" at bounding box center [783, 307] width 63 height 31
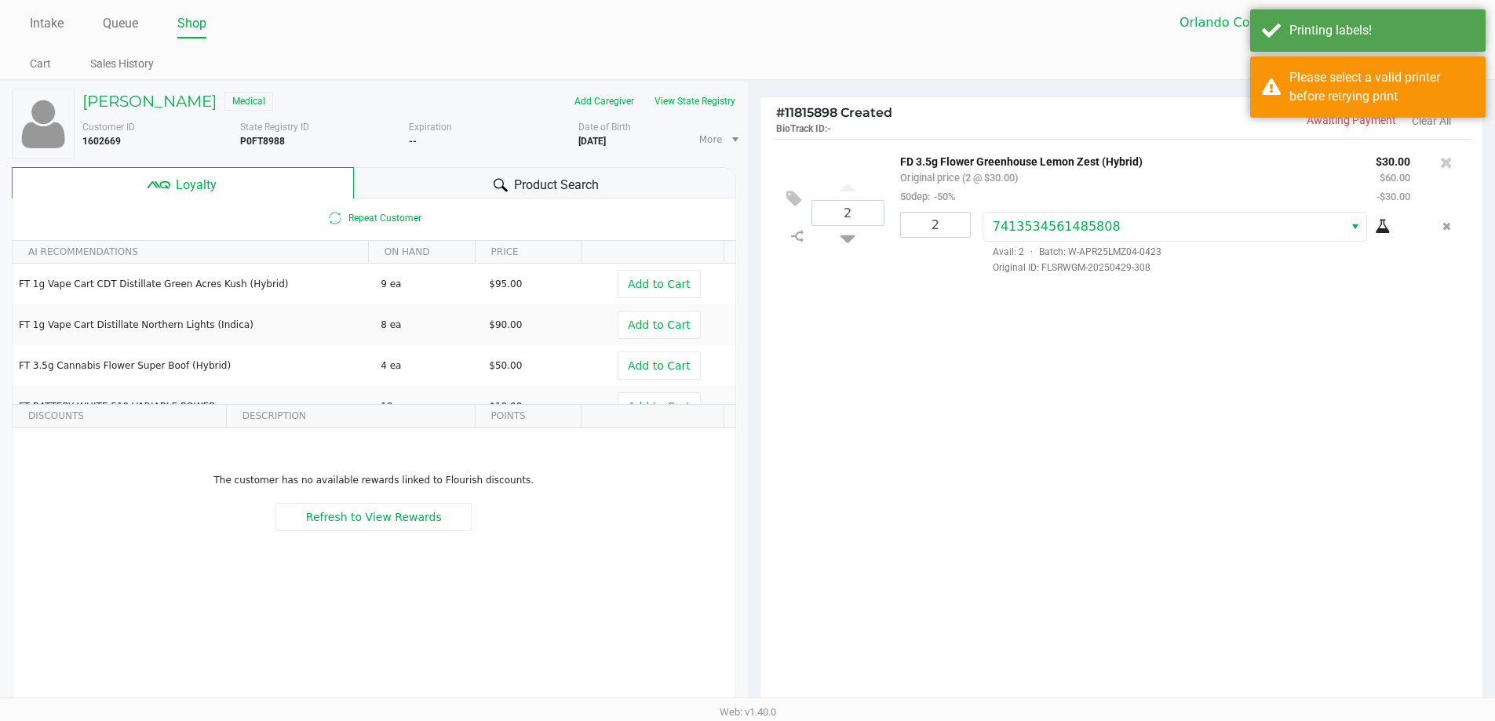
click at [471, 246] on div "Cancel Print" at bounding box center [748, 268] width 822 height 46
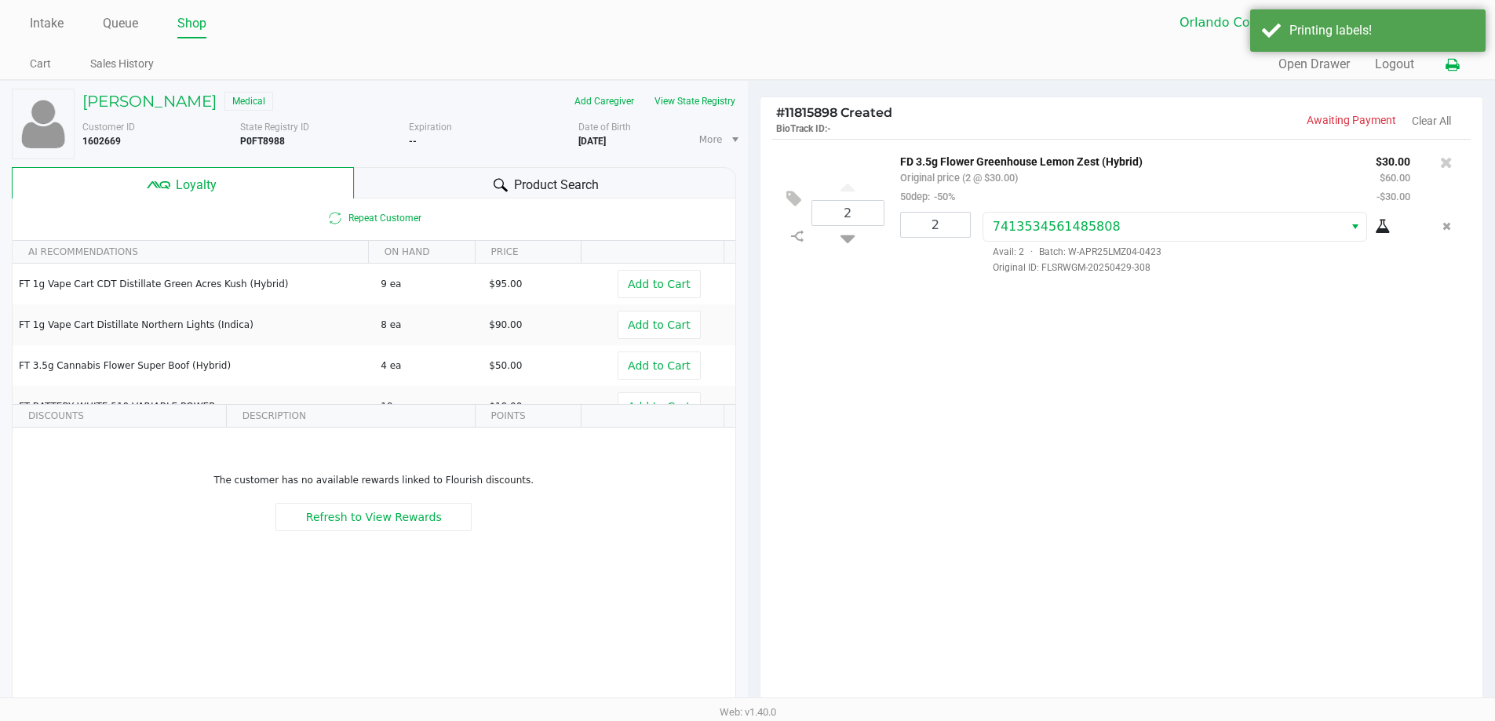
click at [1452, 67] on icon at bounding box center [1451, 65] width 13 height 11
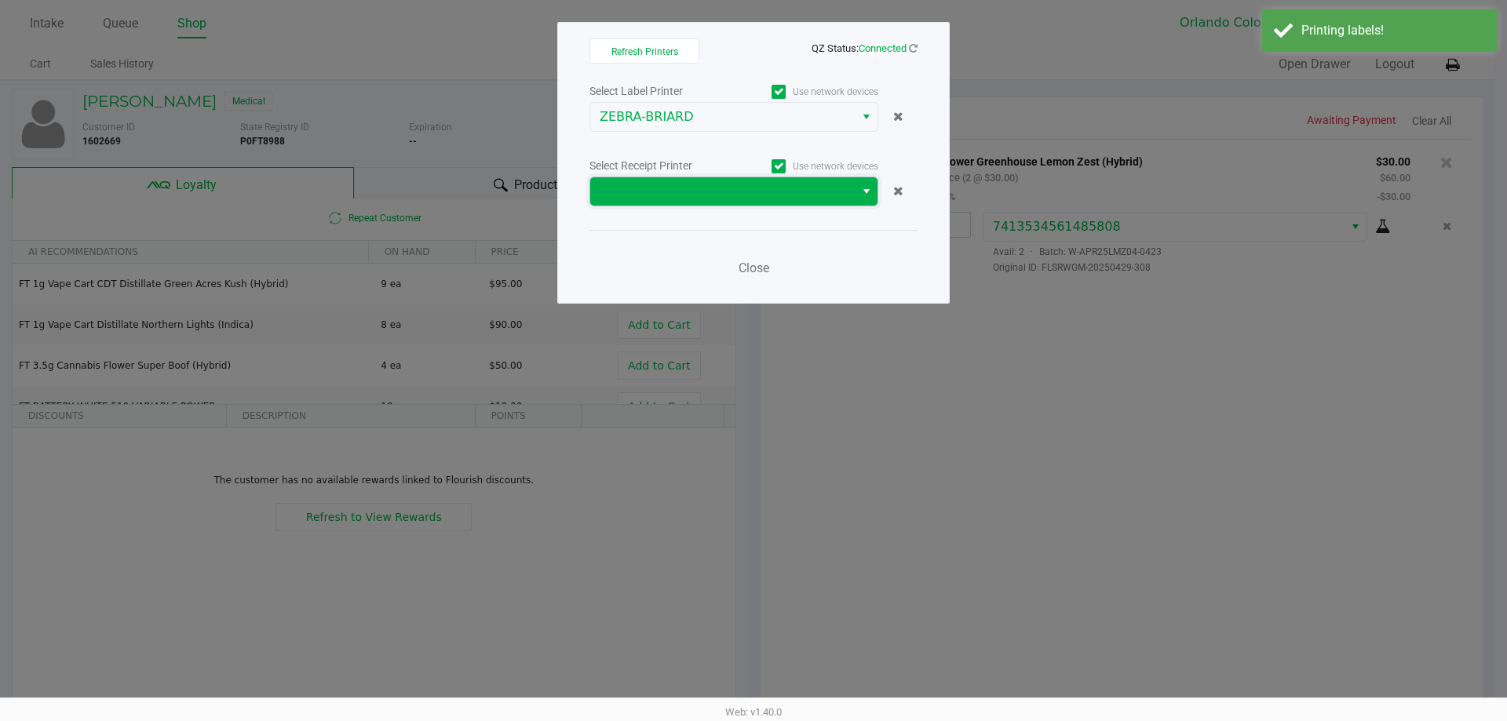
click at [705, 204] on span at bounding box center [722, 191] width 264 height 28
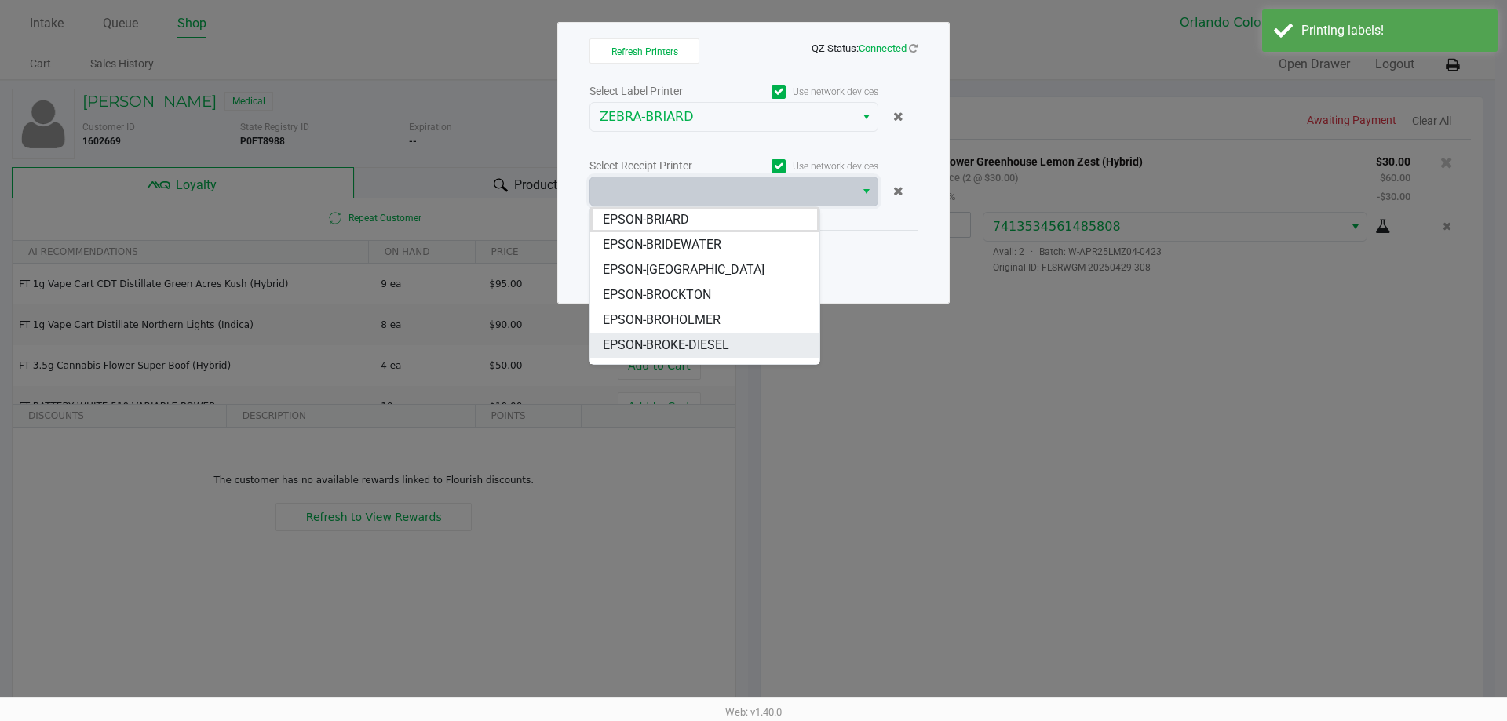
click at [706, 348] on span "EPSON-BROKE-DIESEL" at bounding box center [666, 345] width 126 height 19
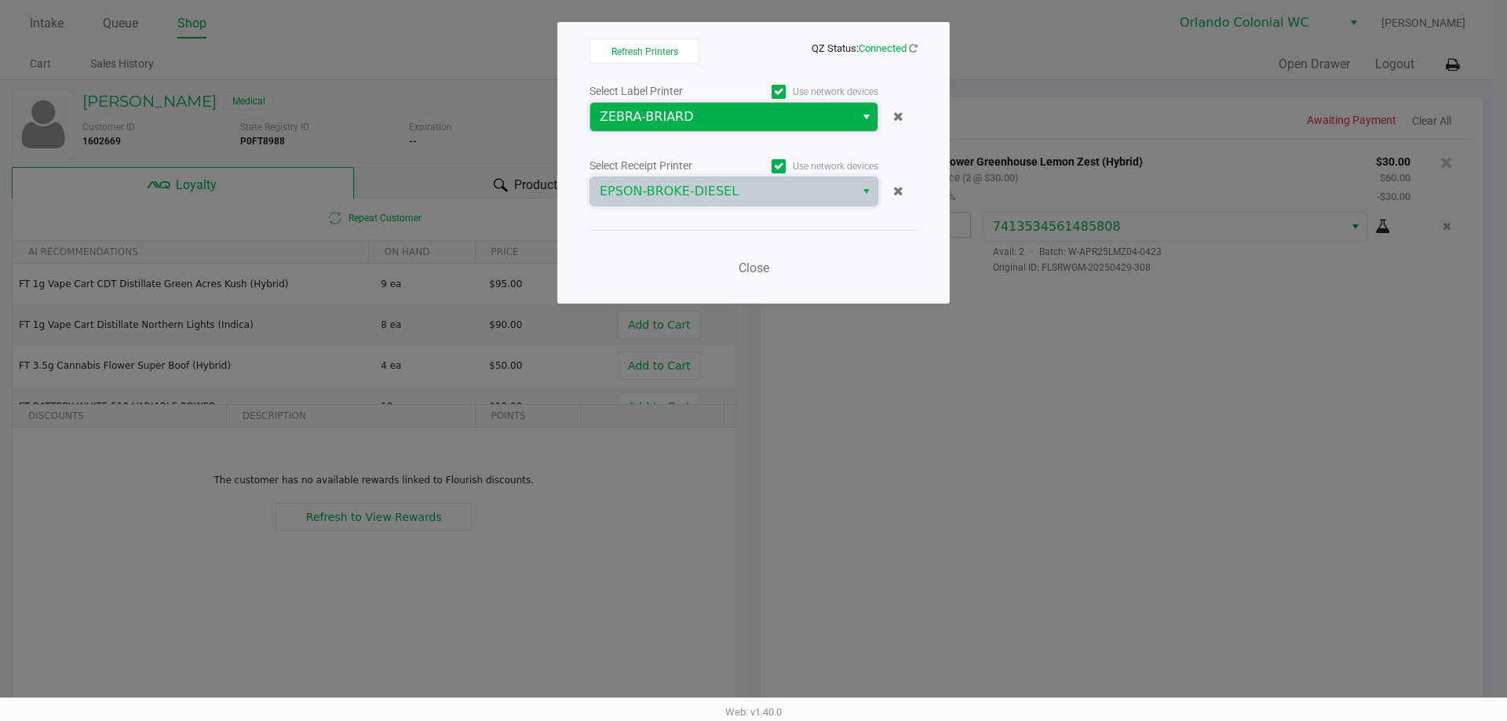
click at [708, 122] on span "ZEBRA-BRIARD" at bounding box center [722, 116] width 246 height 19
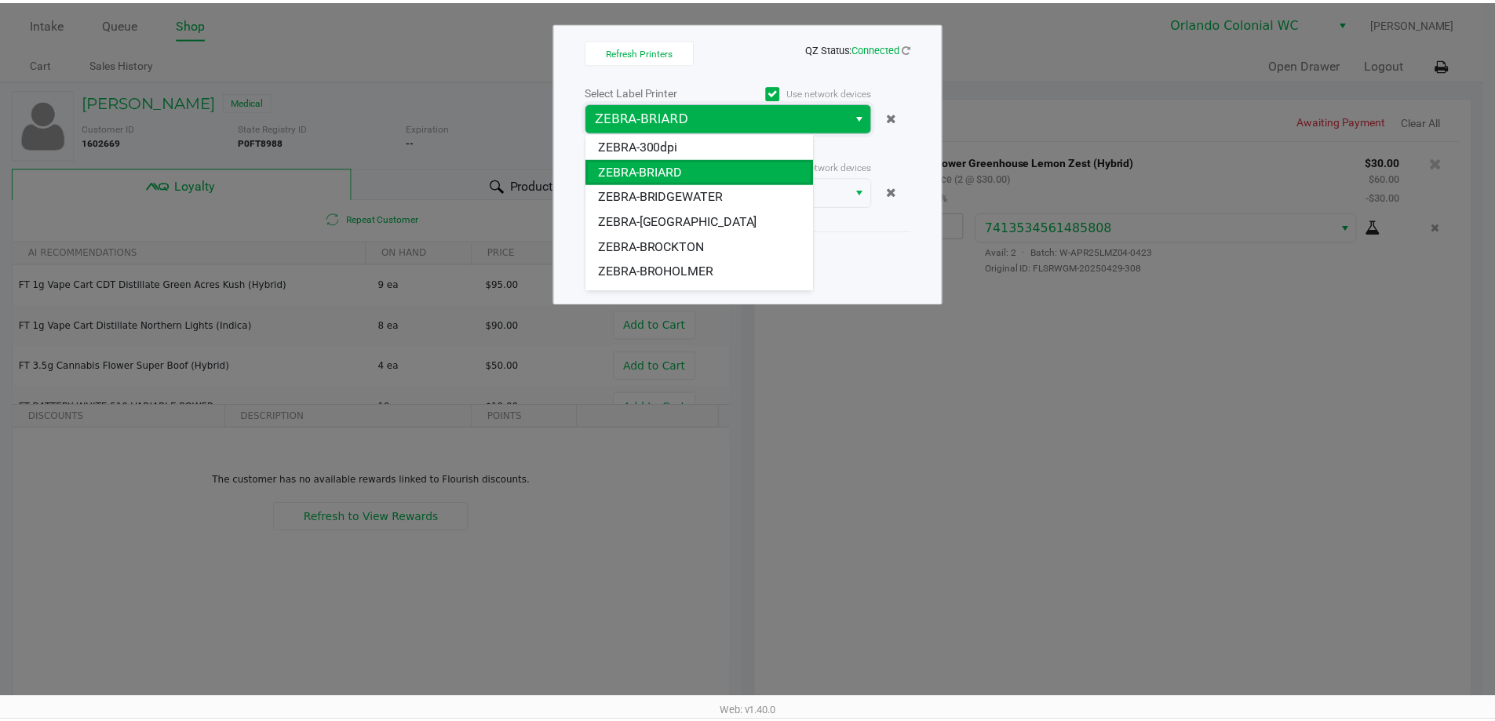
scroll to position [19, 0]
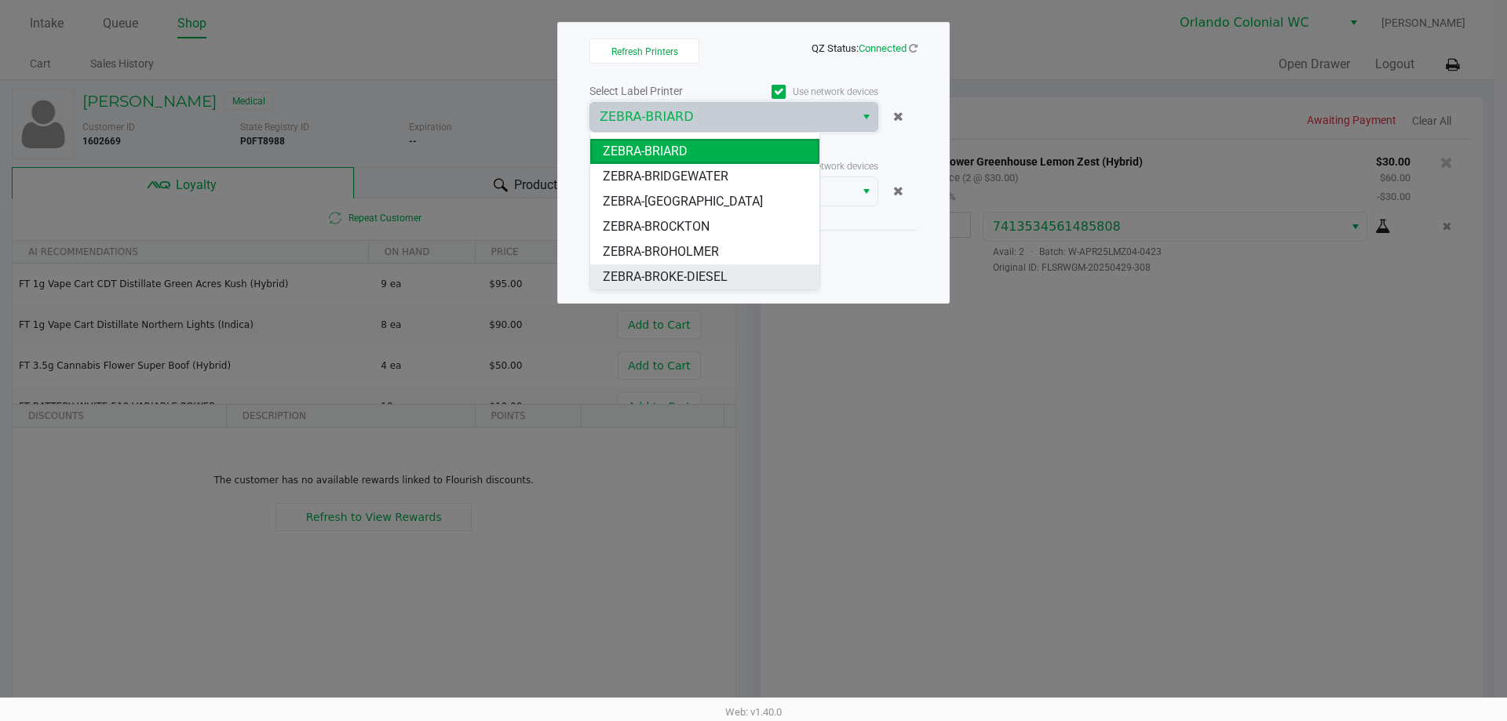
click at [703, 279] on span "ZEBRA-BROKE-DIESEL" at bounding box center [665, 277] width 125 height 19
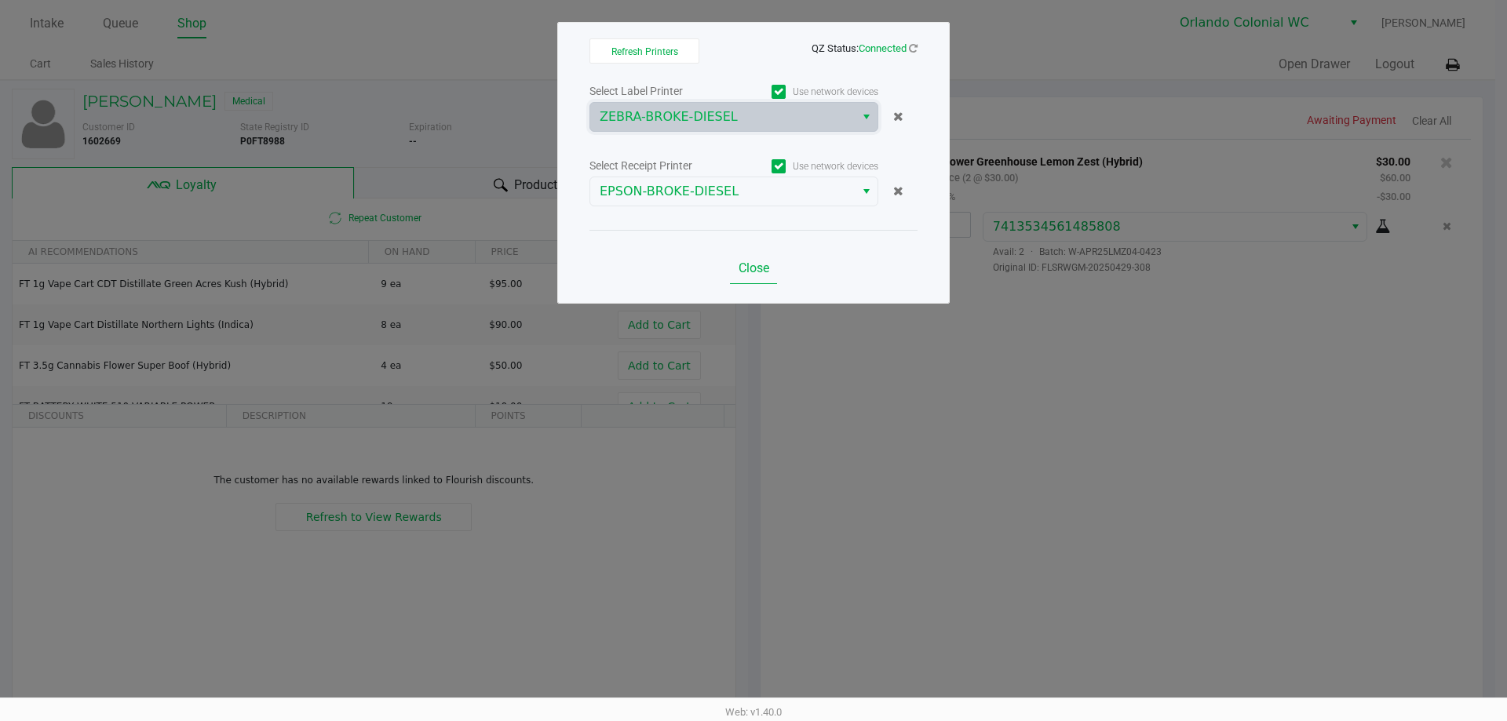
click at [766, 268] on span "Close" at bounding box center [753, 267] width 31 height 15
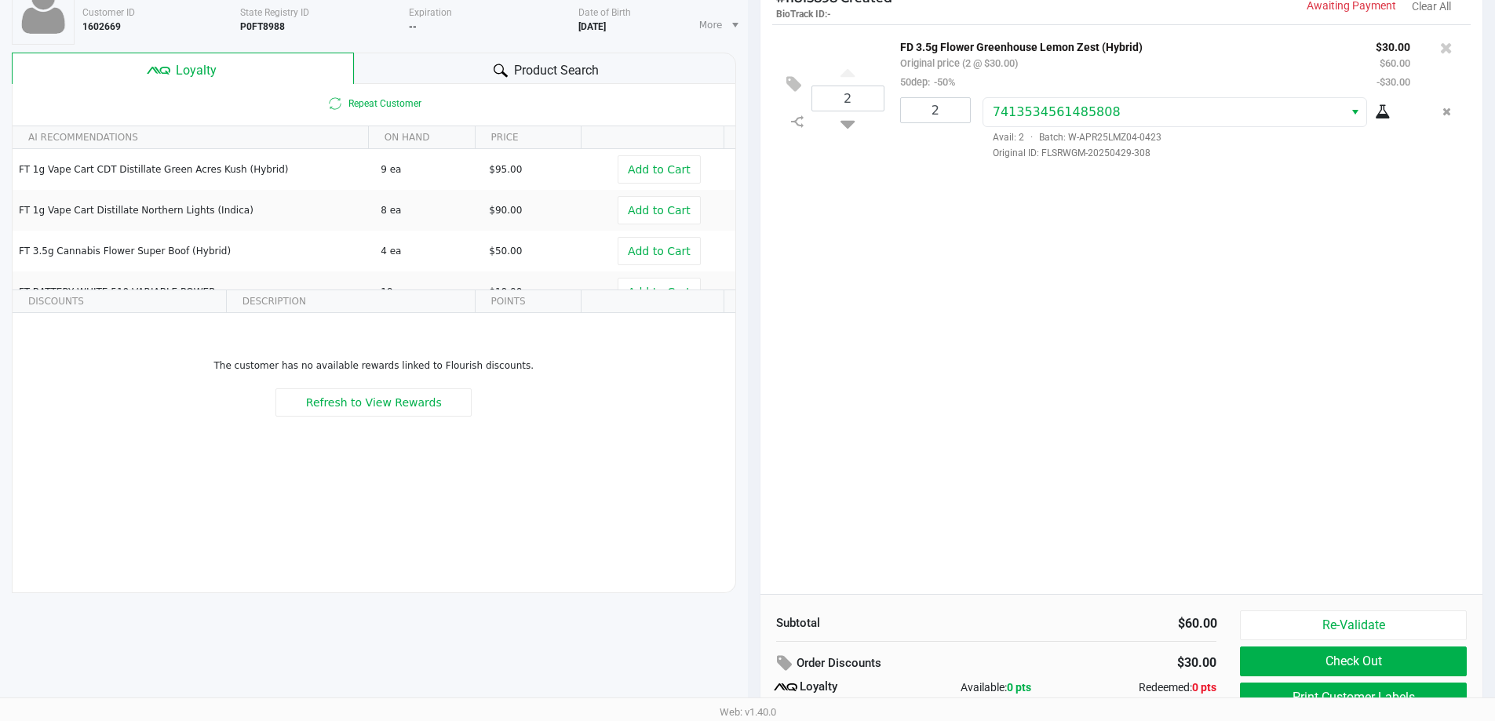
scroll to position [180, 0]
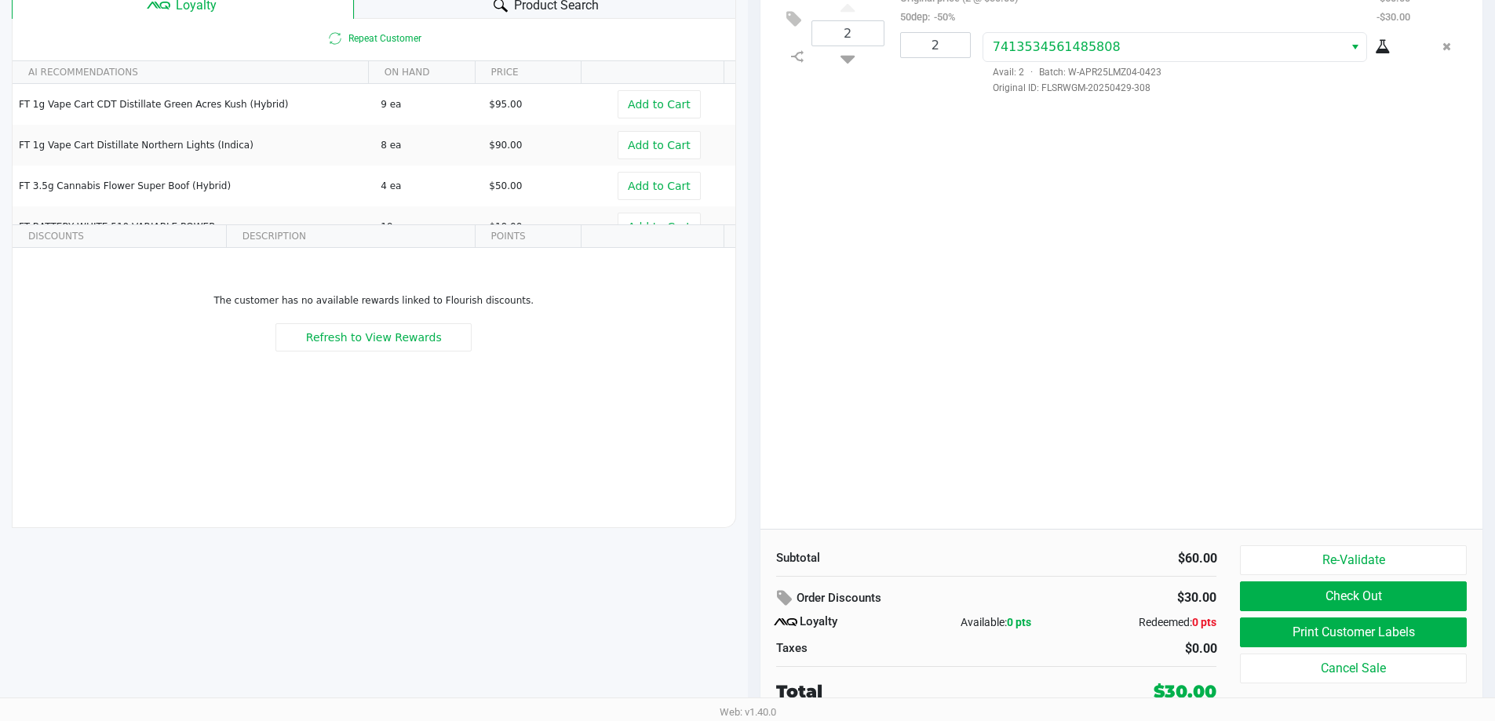
click at [1386, 552] on button "Re-Validate" at bounding box center [1353, 560] width 226 height 30
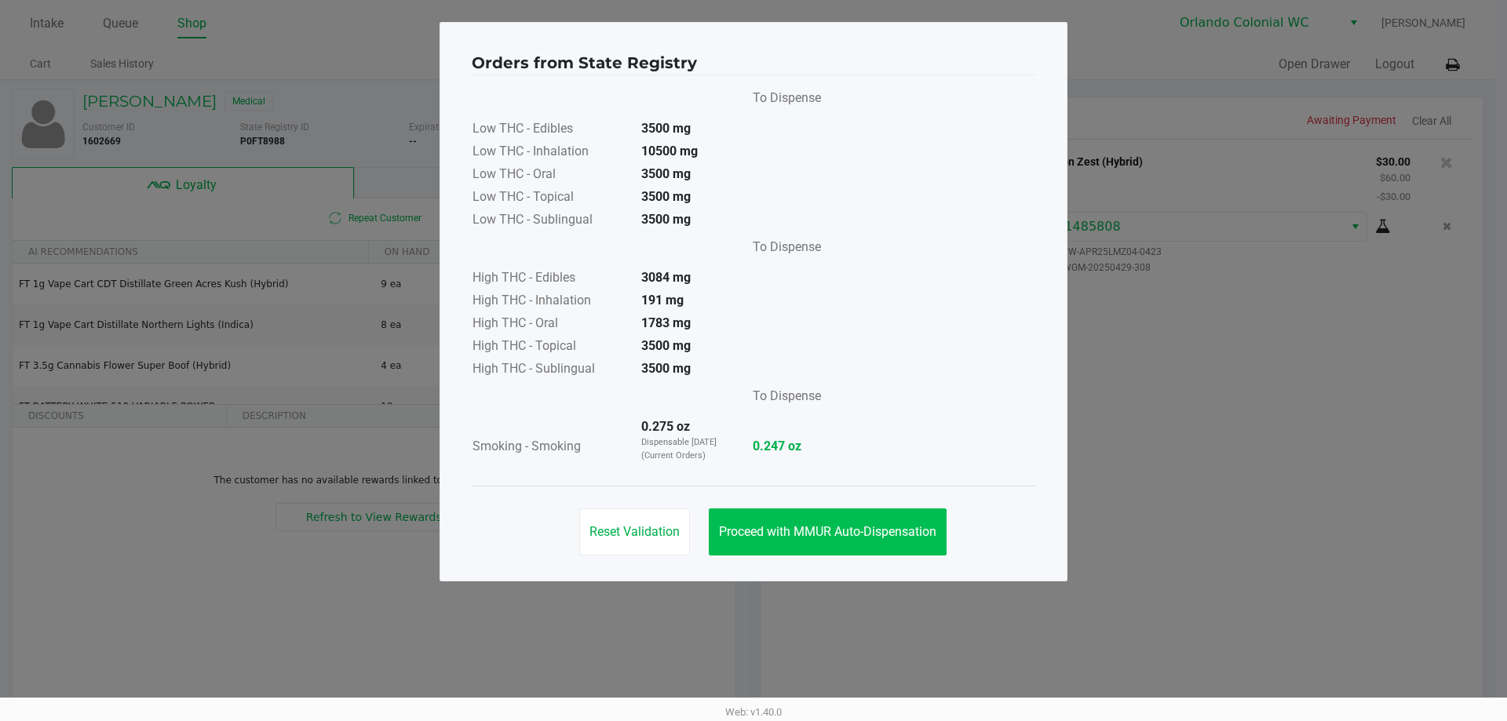
click at [825, 535] on span "Proceed with MMUR Auto-Dispensation" at bounding box center [827, 531] width 217 height 15
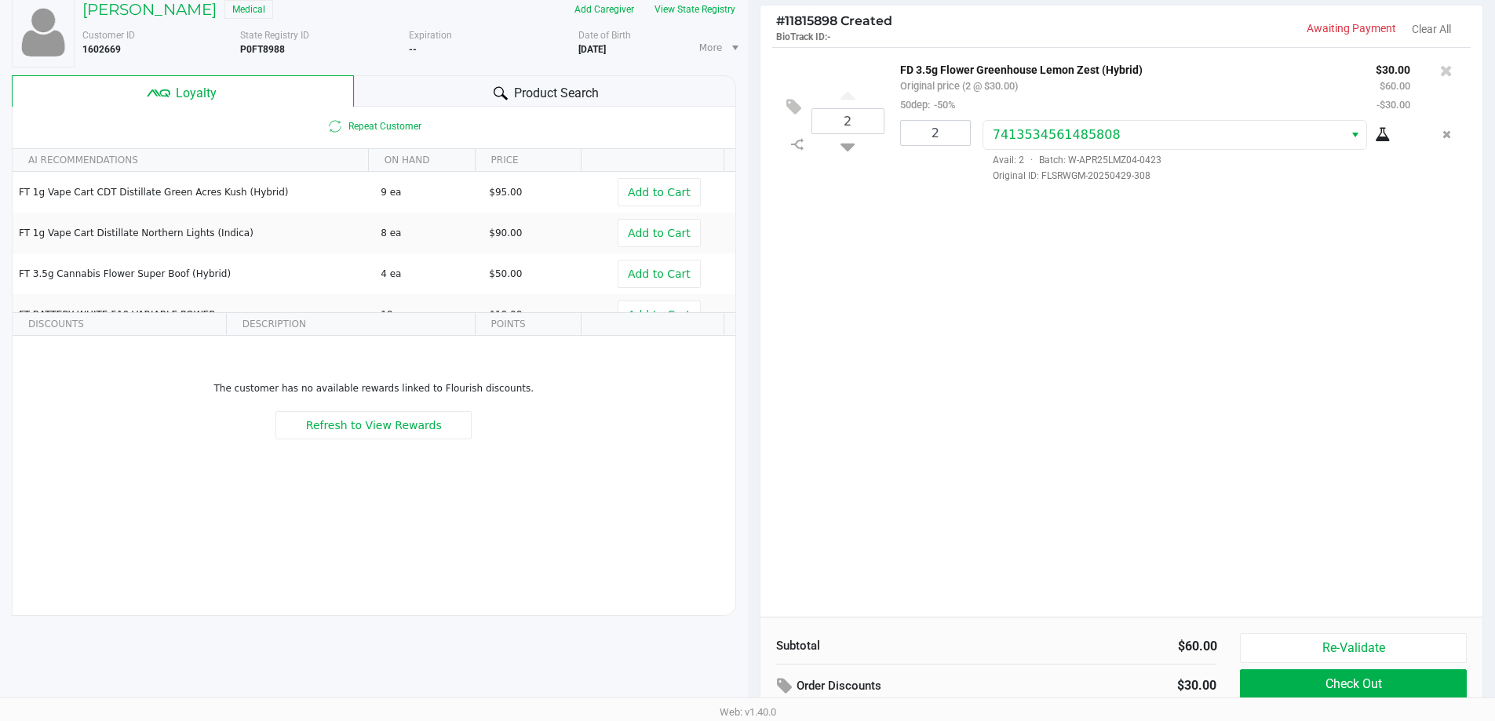
scroll to position [179, 0]
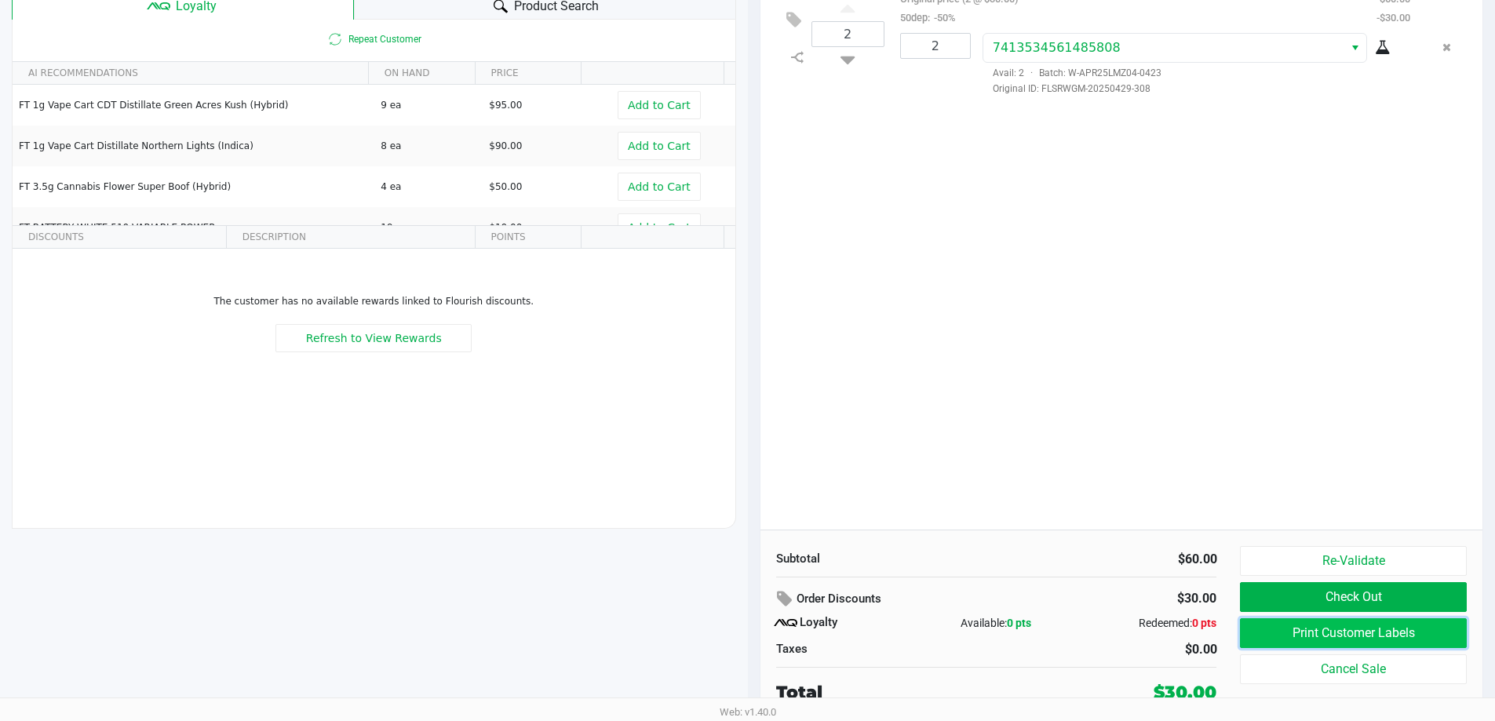
click at [1336, 629] on button "Print Customer Labels" at bounding box center [1353, 633] width 226 height 30
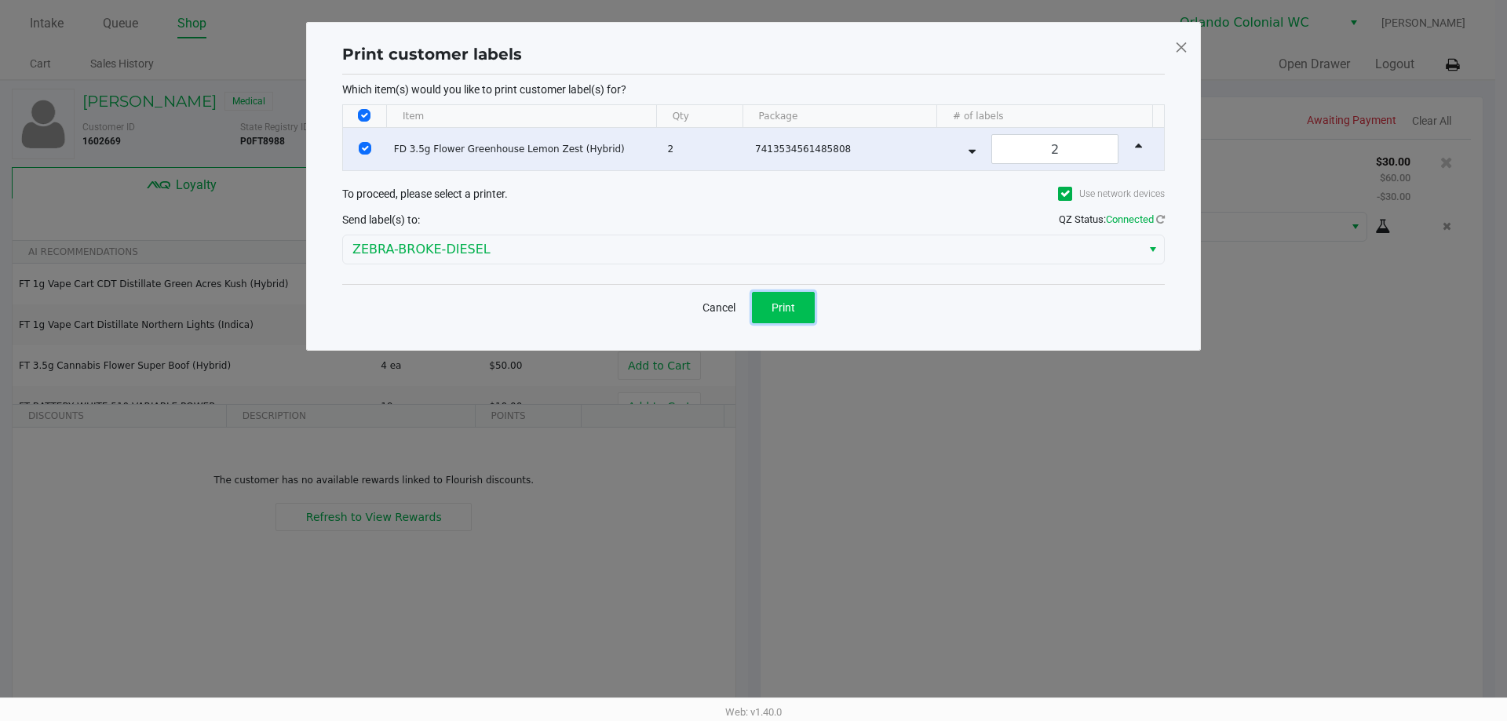
click at [781, 313] on span "Print" at bounding box center [783, 307] width 24 height 13
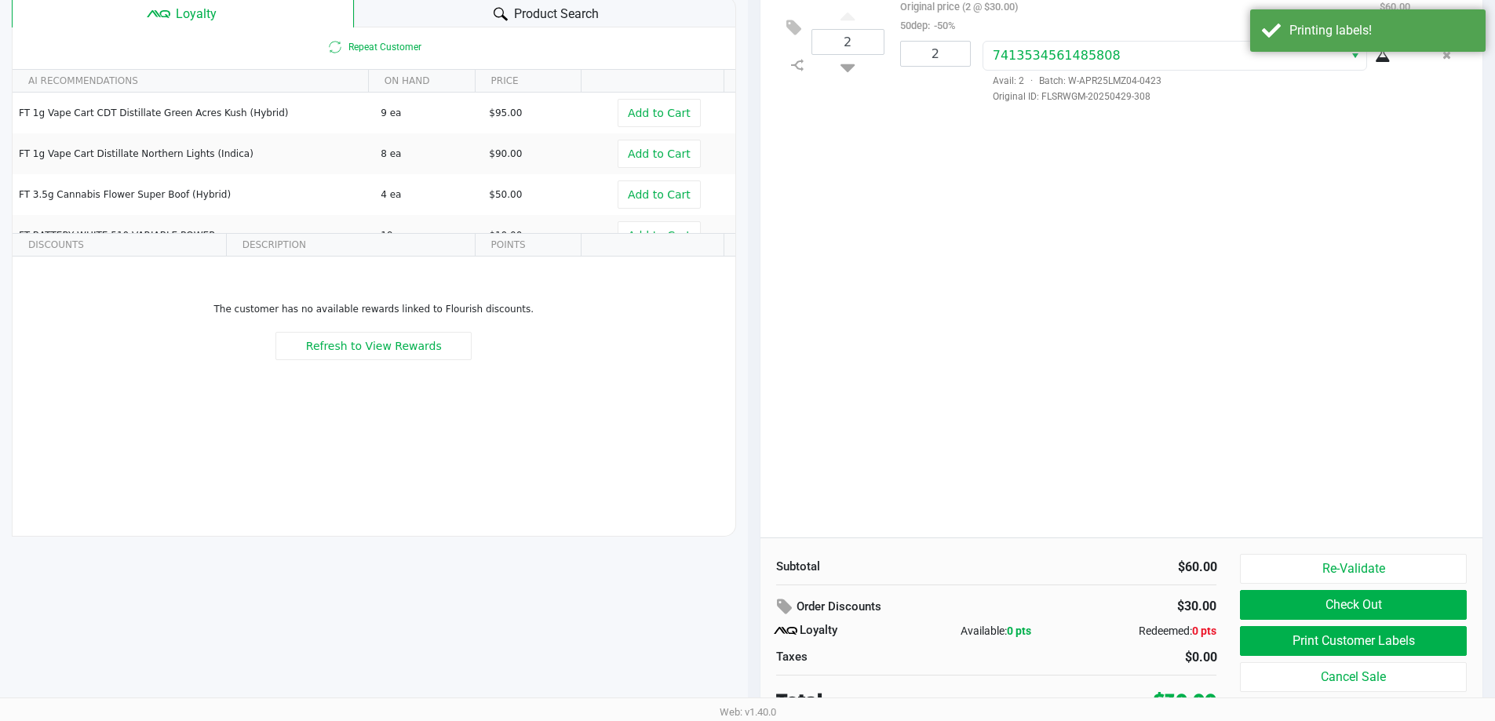
scroll to position [180, 0]
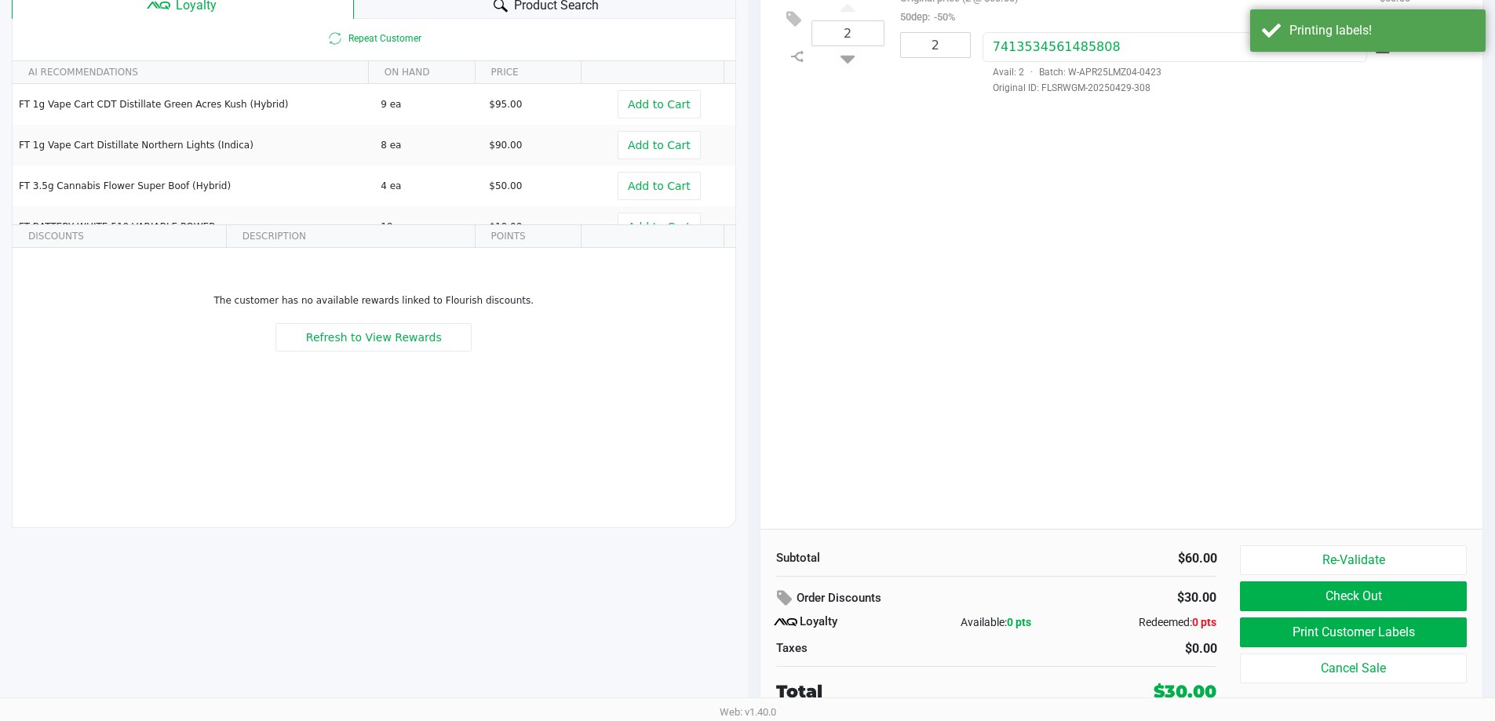
click at [1393, 601] on button "Check Out" at bounding box center [1353, 596] width 226 height 30
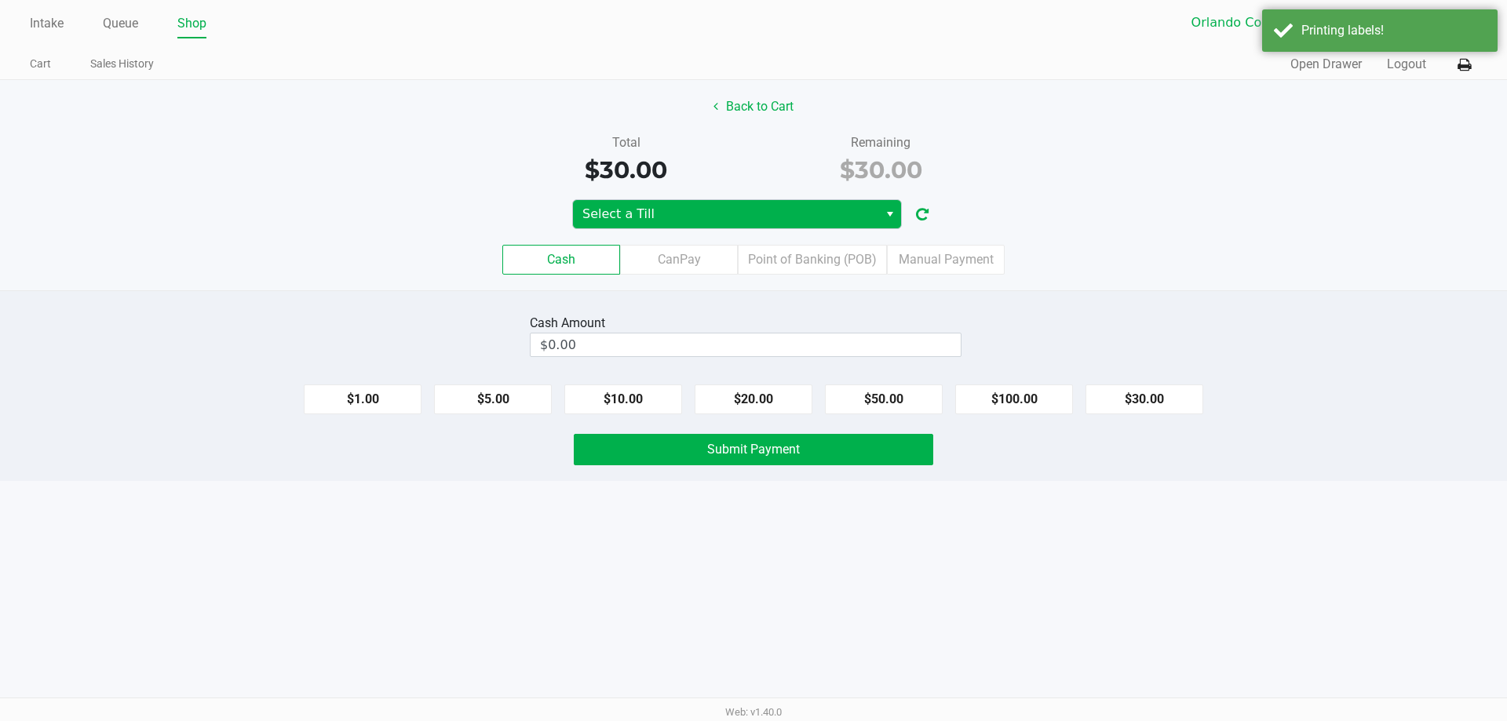
click at [705, 213] on span "Select a Till" at bounding box center [725, 214] width 286 height 19
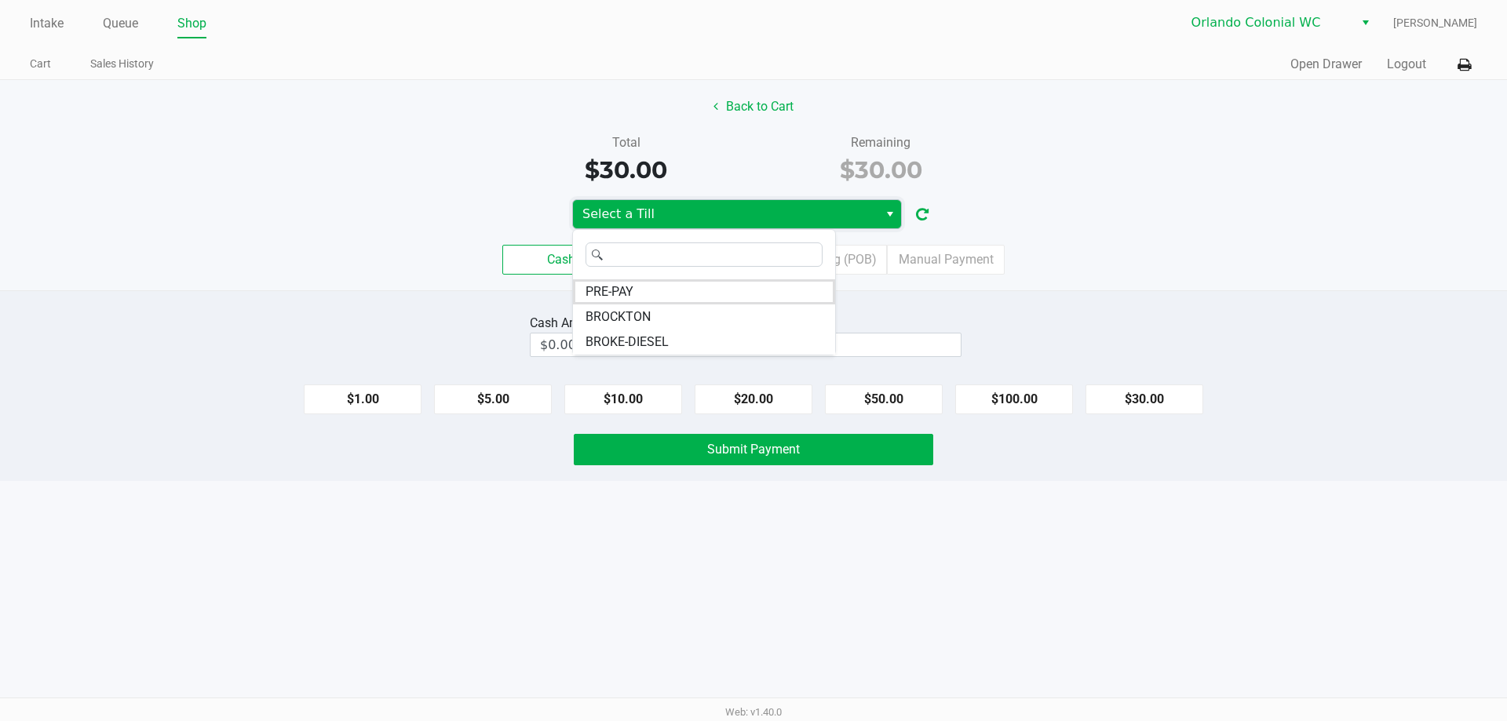
click at [654, 337] on span "BROKE-DIESEL" at bounding box center [626, 342] width 83 height 19
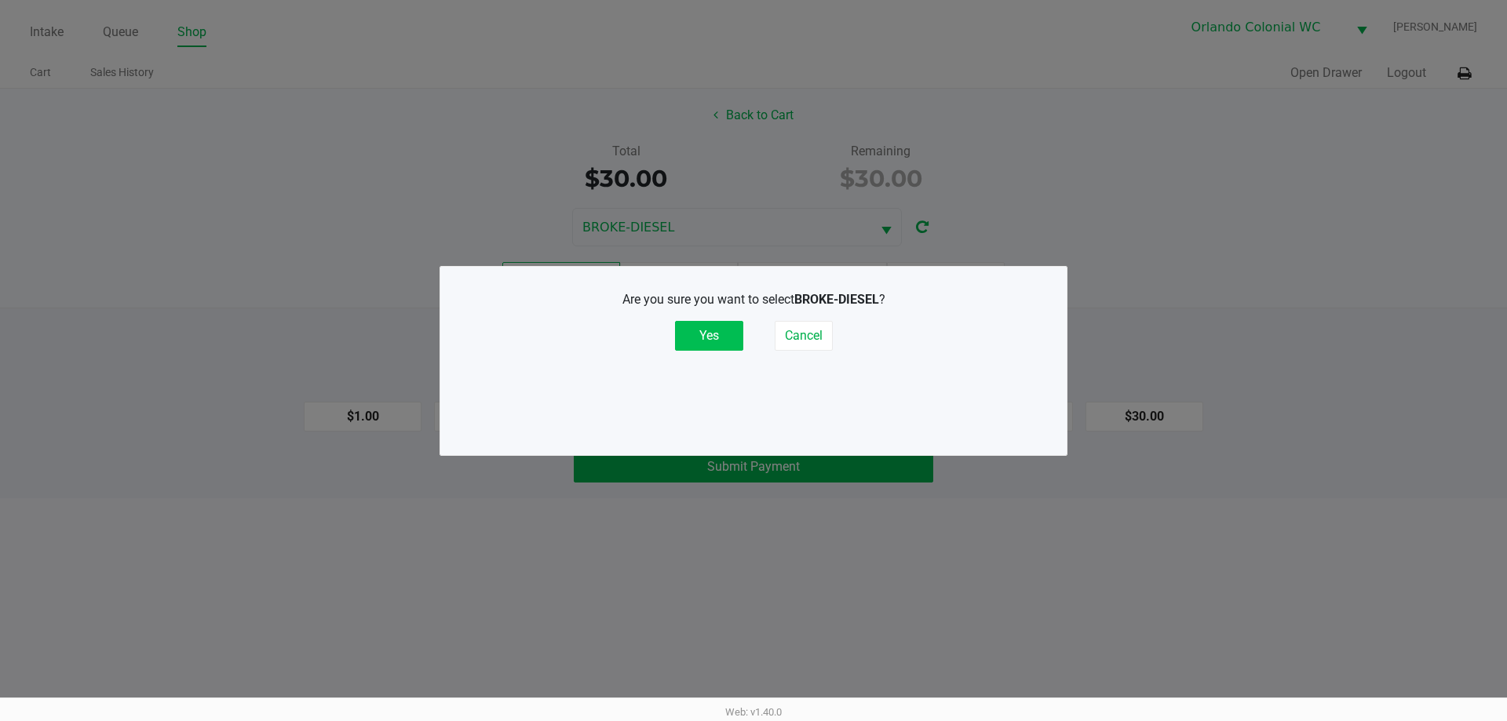
click at [705, 335] on button "Yes" at bounding box center [709, 336] width 68 height 30
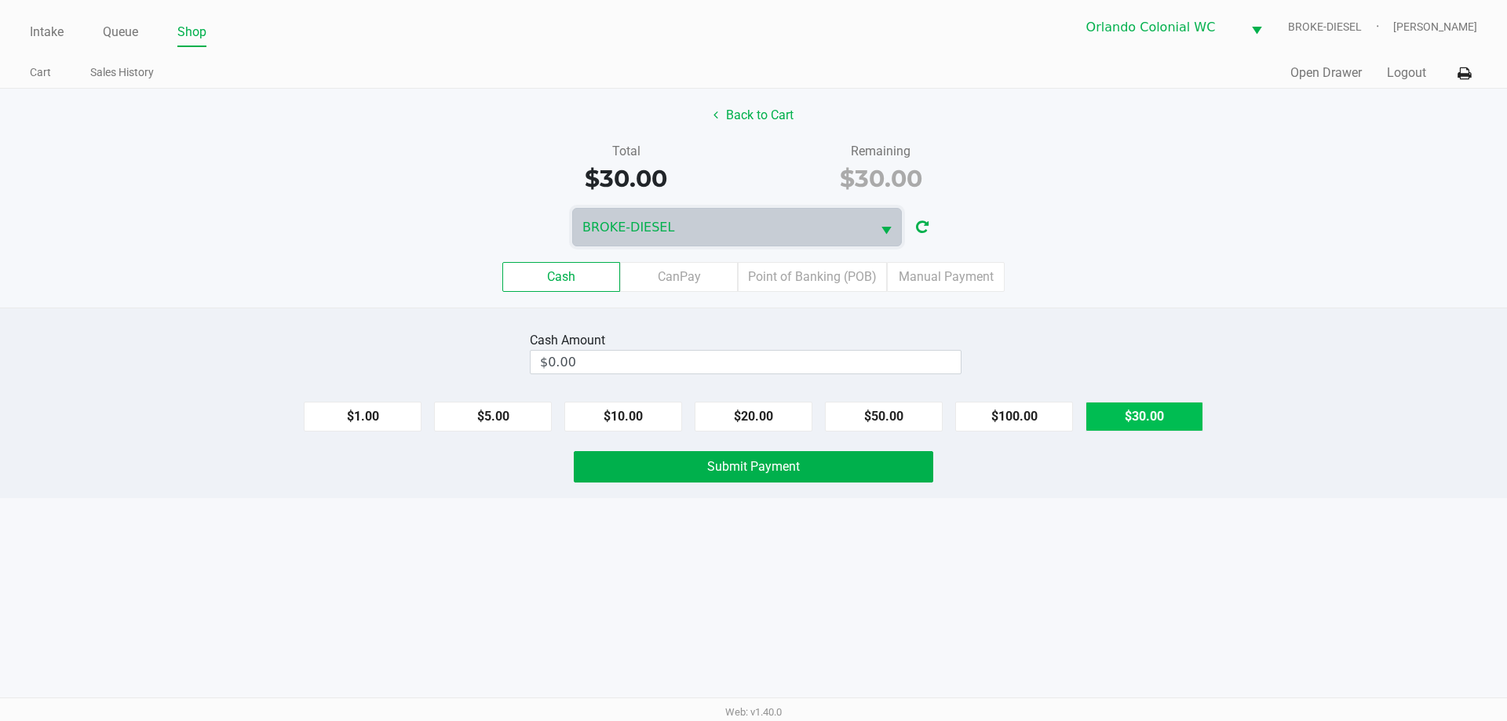
click at [1152, 402] on button "$30.00" at bounding box center [1144, 417] width 118 height 30
type input "$30.00"
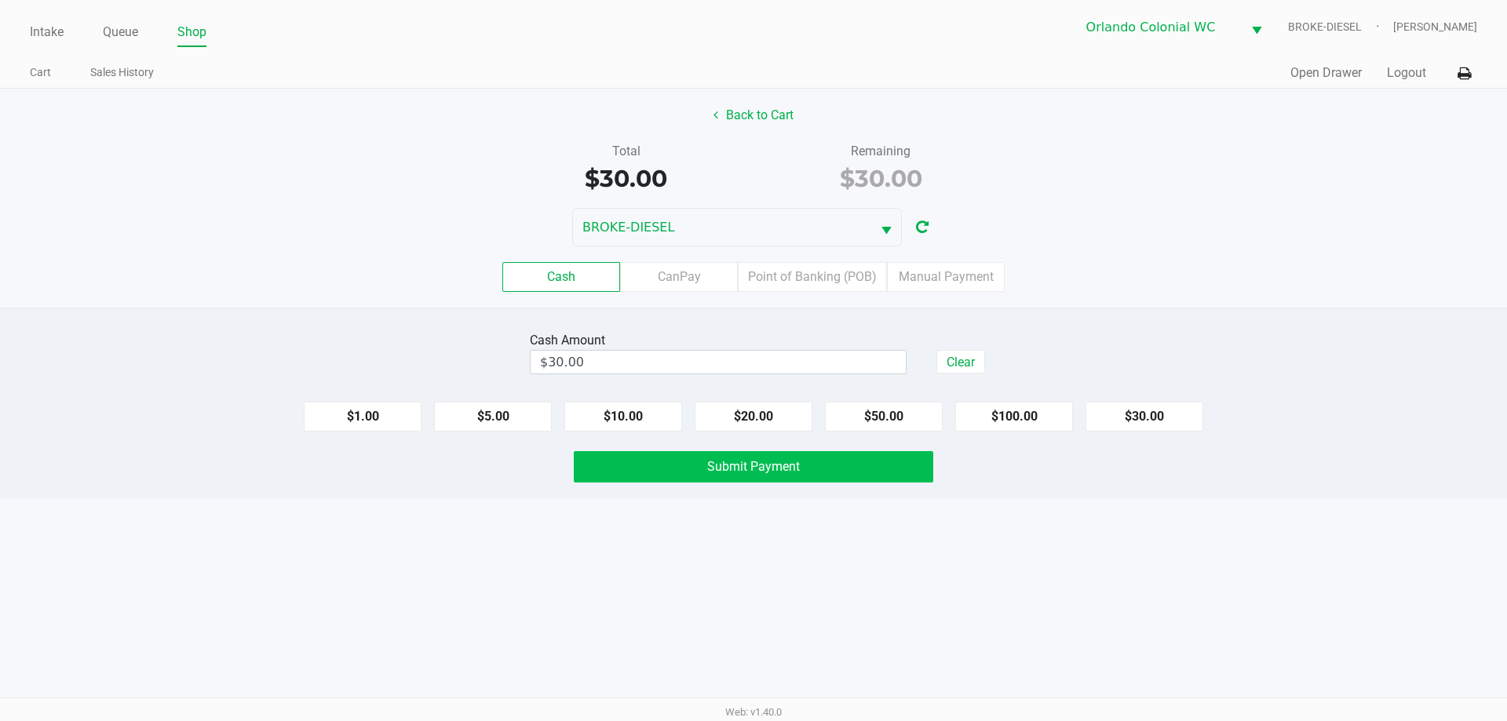
click at [800, 476] on button "Submit Payment" at bounding box center [753, 466] width 359 height 31
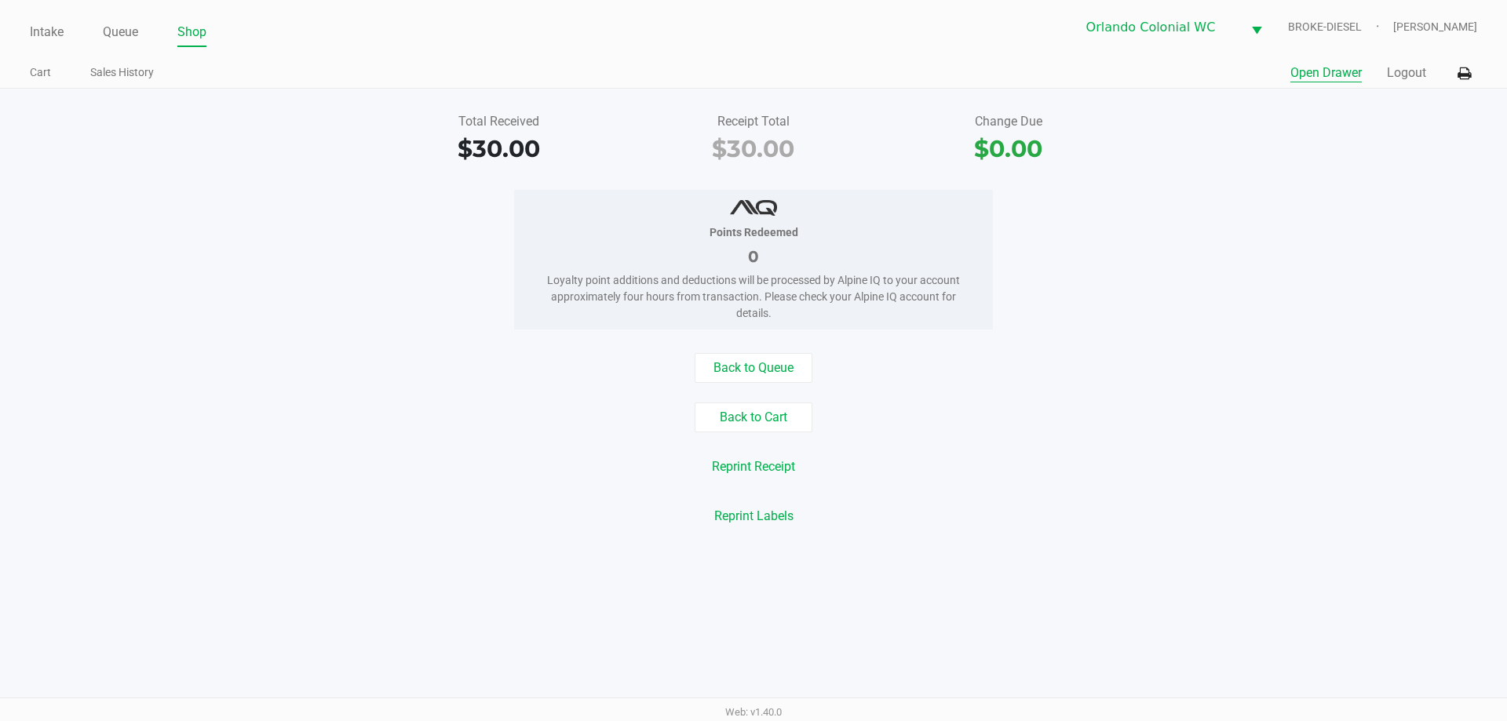
click at [1311, 75] on button "Open Drawer" at bounding box center [1325, 73] width 71 height 19
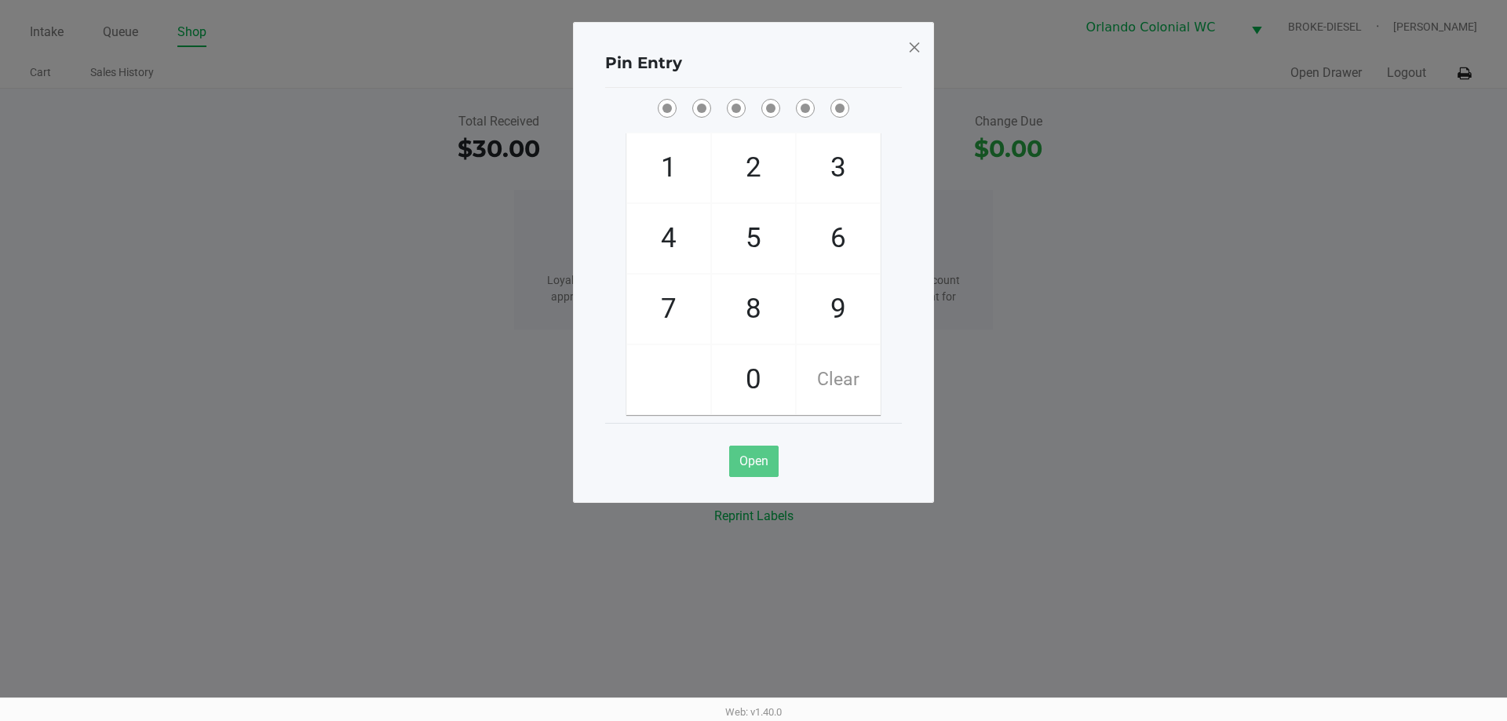
click at [747, 299] on span "8" at bounding box center [753, 309] width 83 height 69
checkbox input "true"
click at [642, 342] on span "7" at bounding box center [668, 309] width 83 height 69
checkbox input "true"
click at [753, 385] on span "0" at bounding box center [753, 379] width 83 height 69
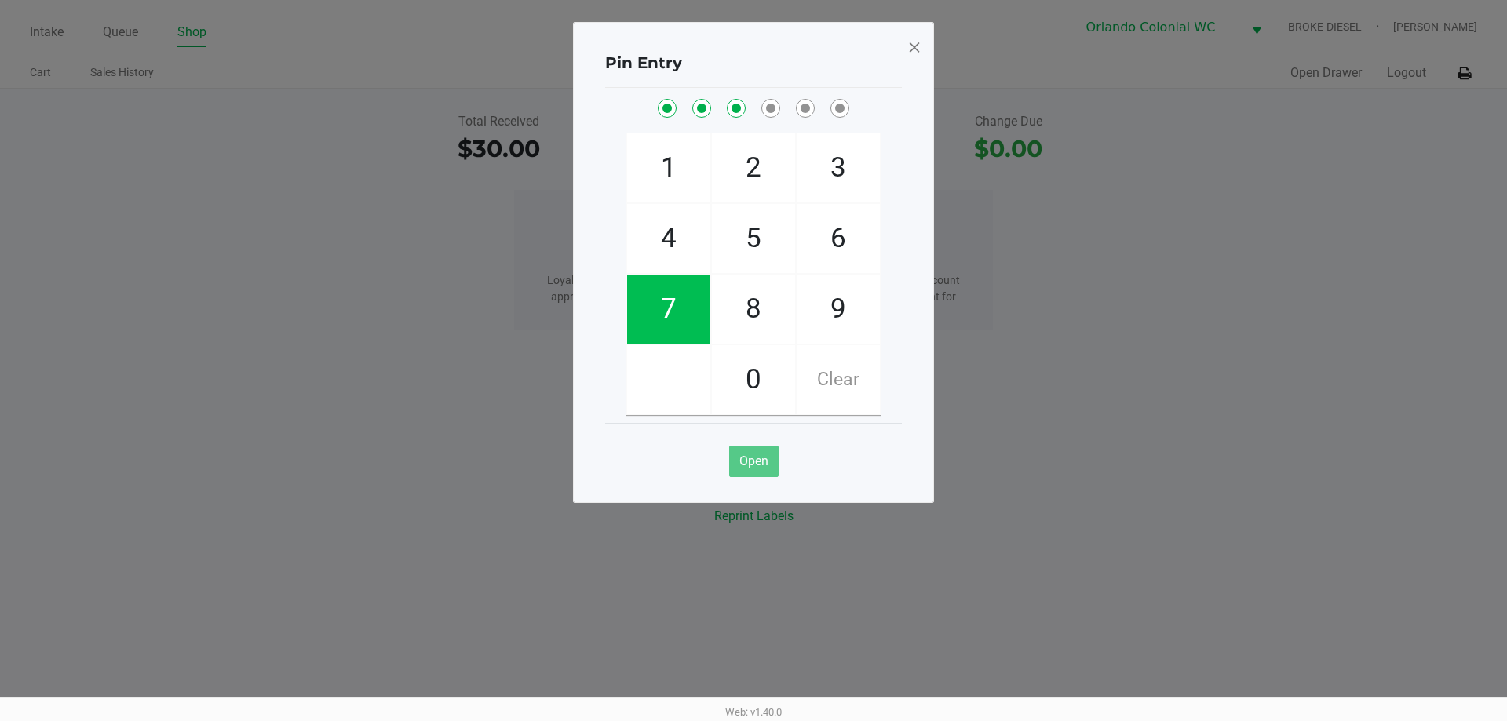
checkbox input "true"
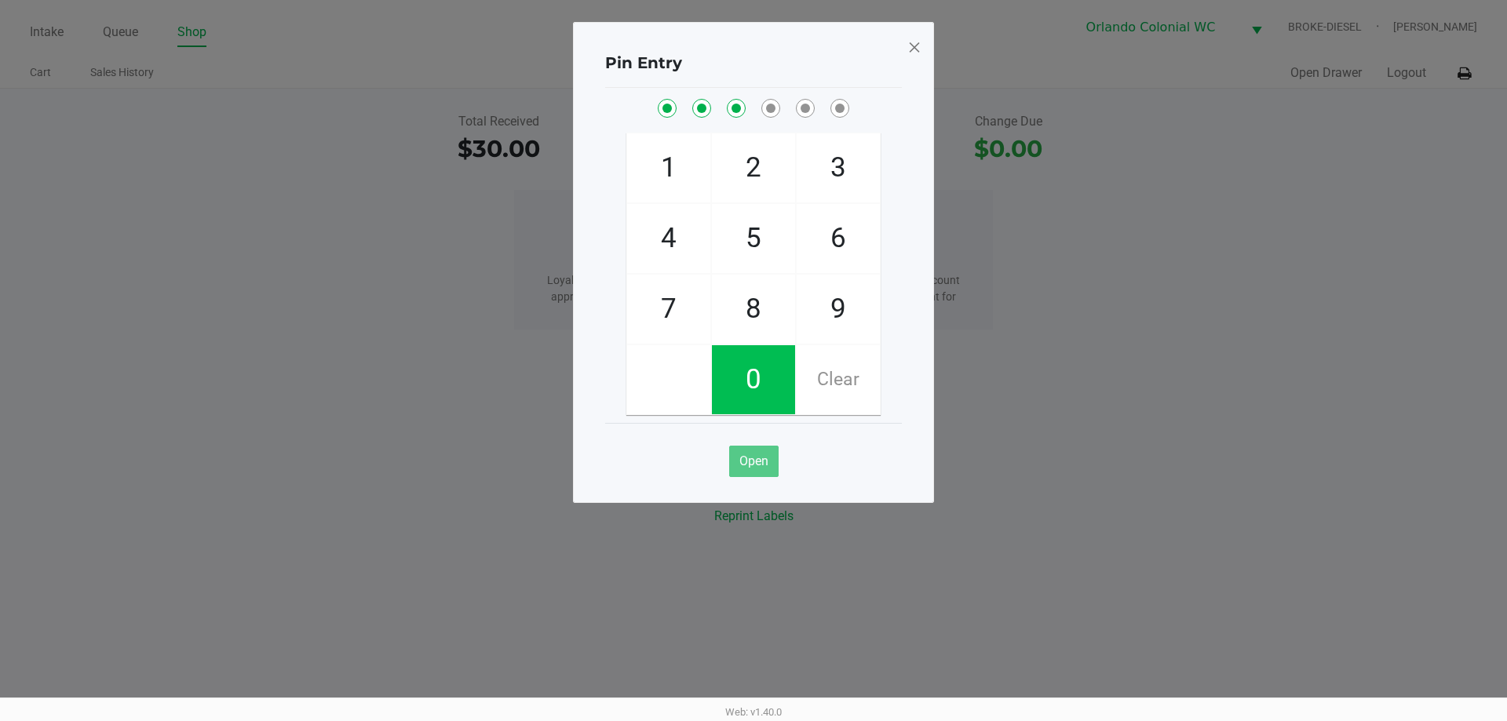
click at [692, 224] on span "4" at bounding box center [668, 238] width 83 height 69
checkbox input "true"
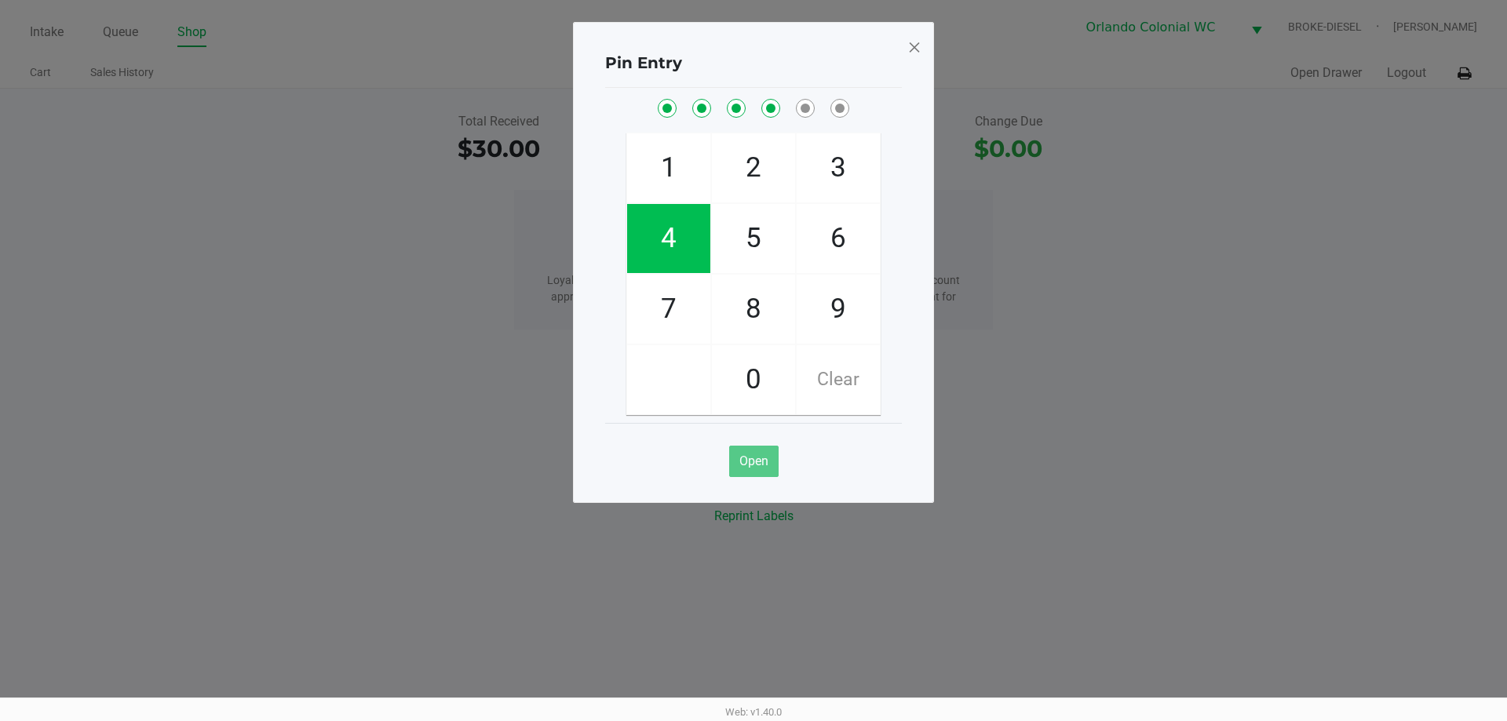
click at [674, 333] on span "7" at bounding box center [668, 309] width 83 height 69
checkbox input "true"
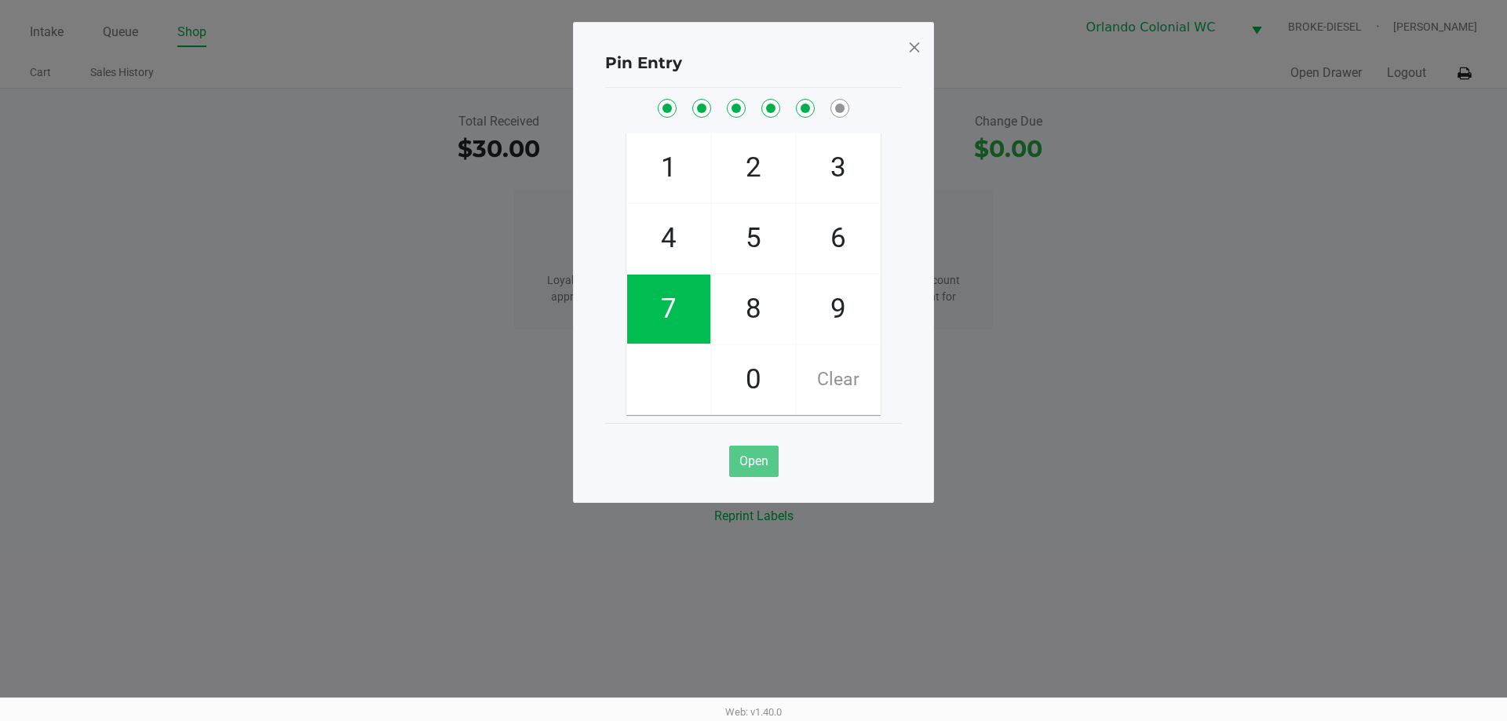
click at [683, 168] on span "1" at bounding box center [668, 167] width 83 height 69
checkbox input "true"
